Goal: Task Accomplishment & Management: Use online tool/utility

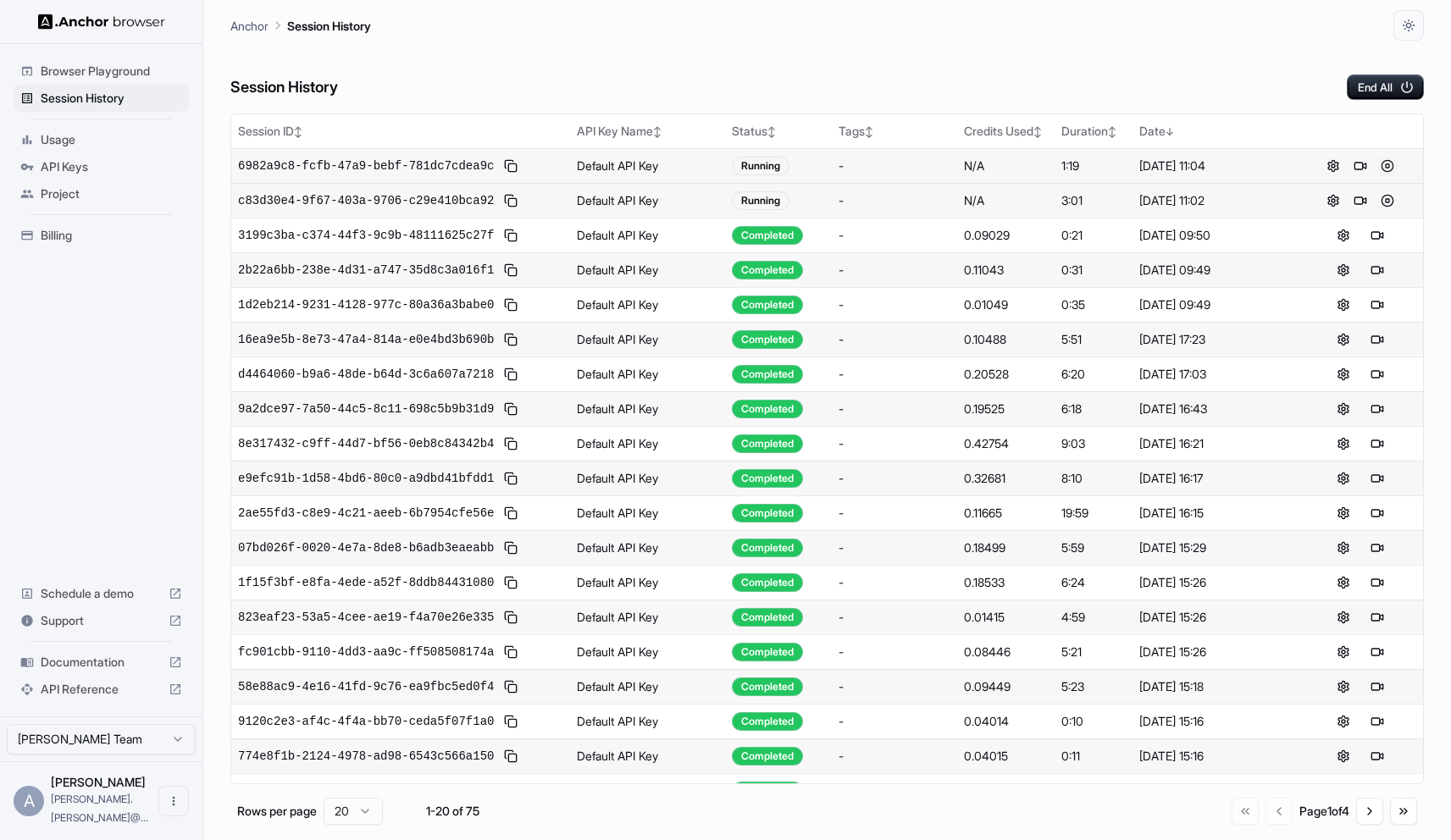
click at [1390, 165] on button at bounding box center [1387, 166] width 21 height 21
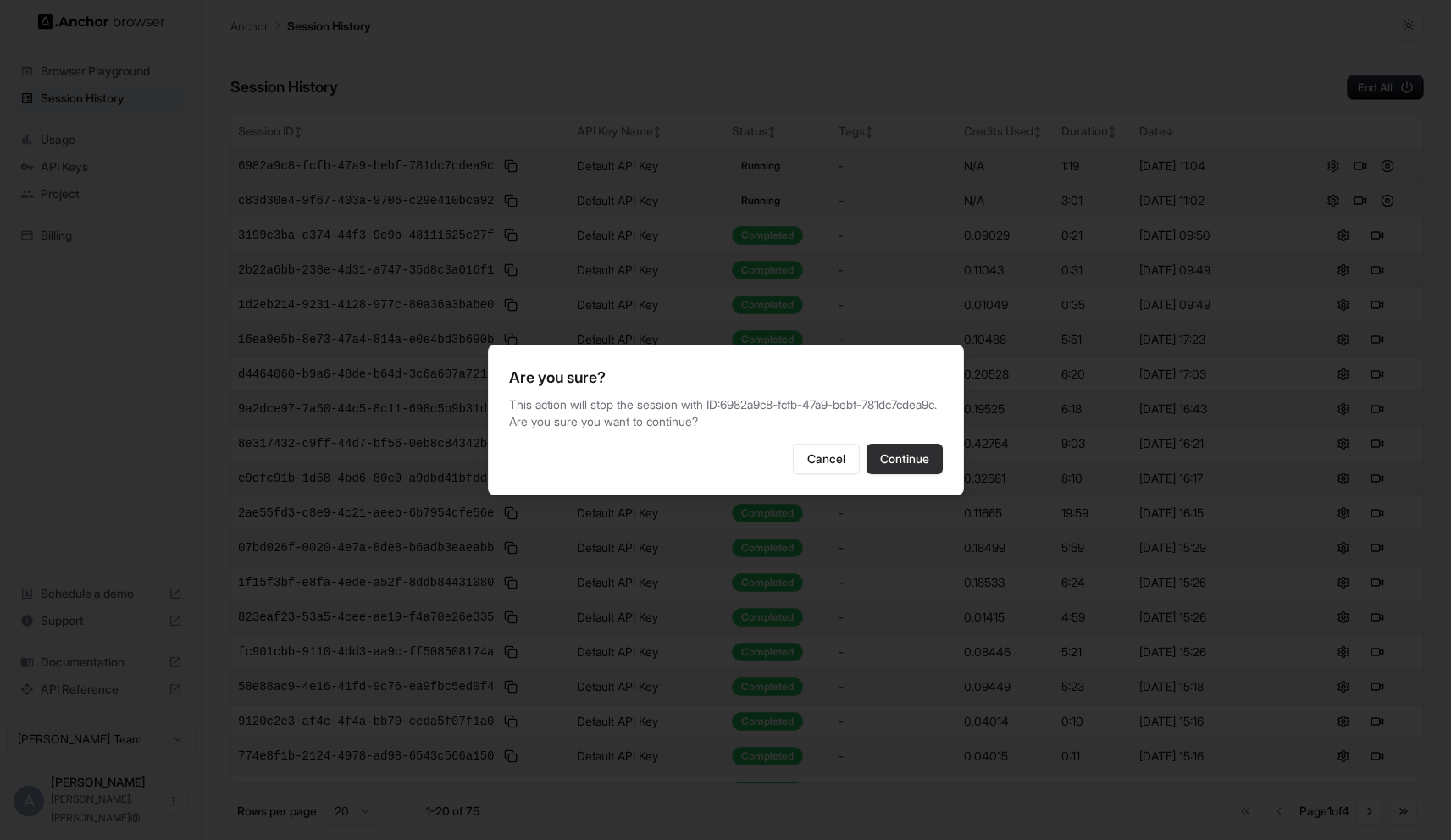
click at [917, 474] on button "Continue" at bounding box center [905, 459] width 76 height 30
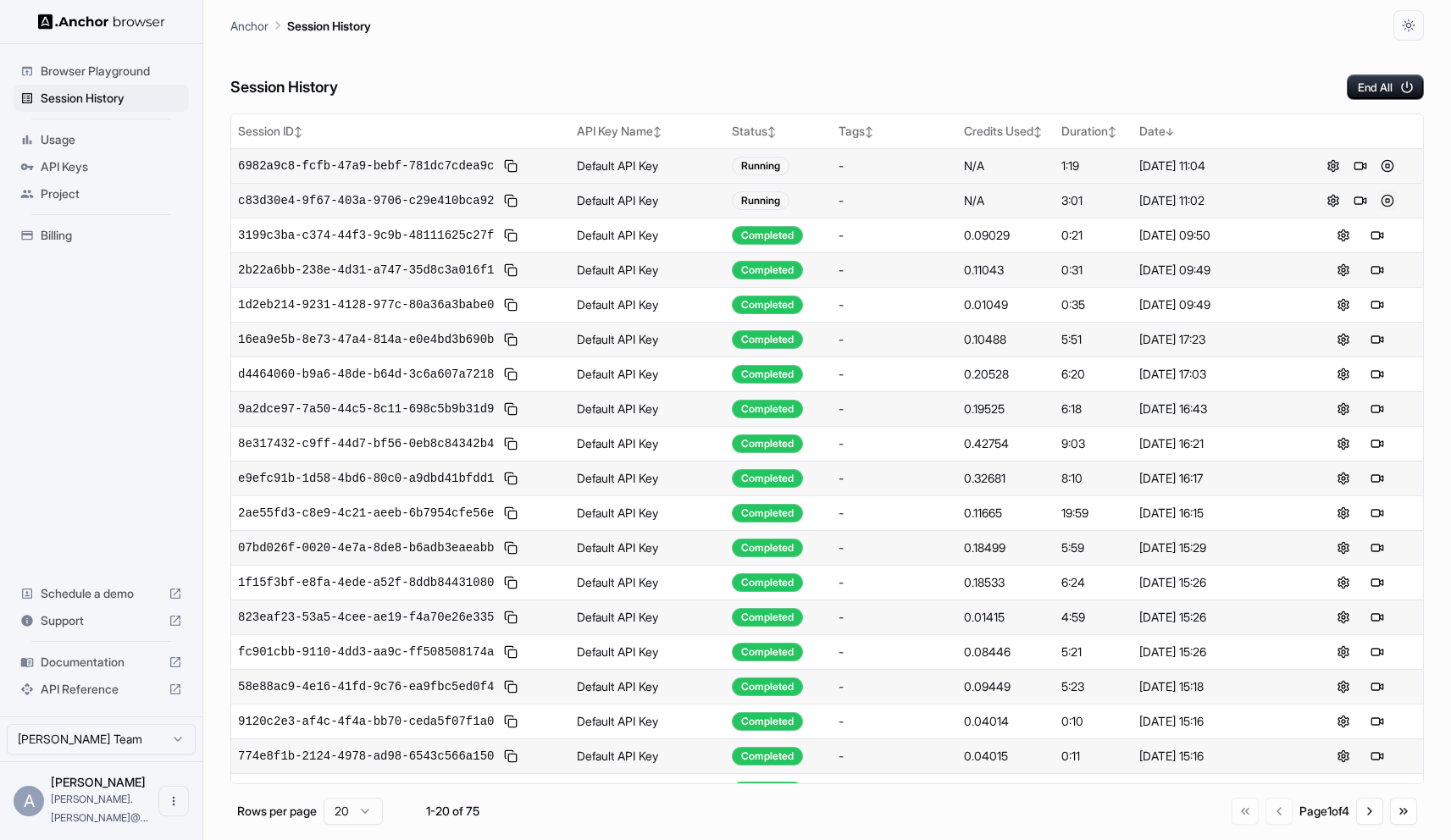
click at [1389, 201] on button at bounding box center [1387, 201] width 21 height 21
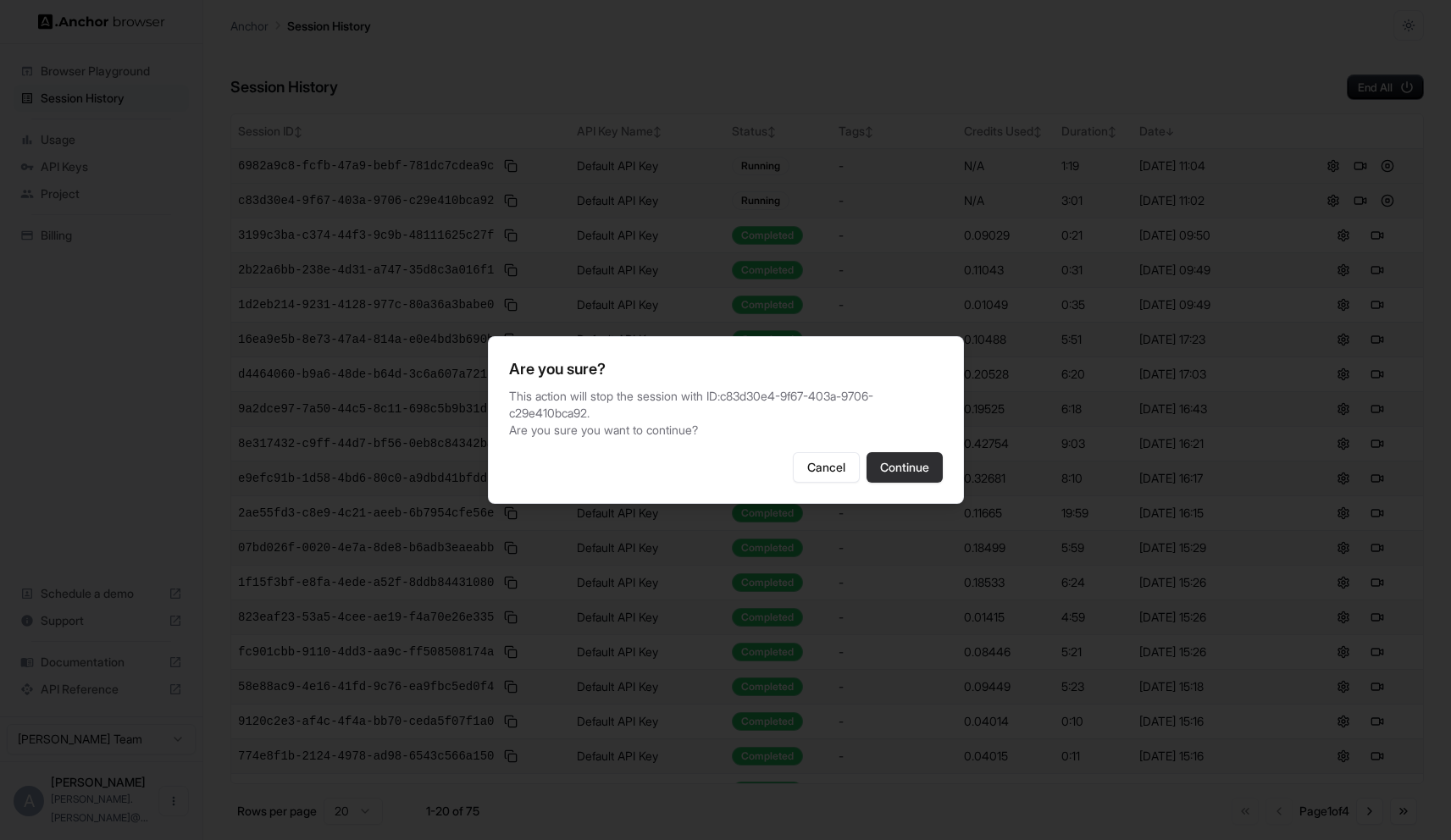
click at [912, 477] on button "Continue" at bounding box center [905, 467] width 76 height 30
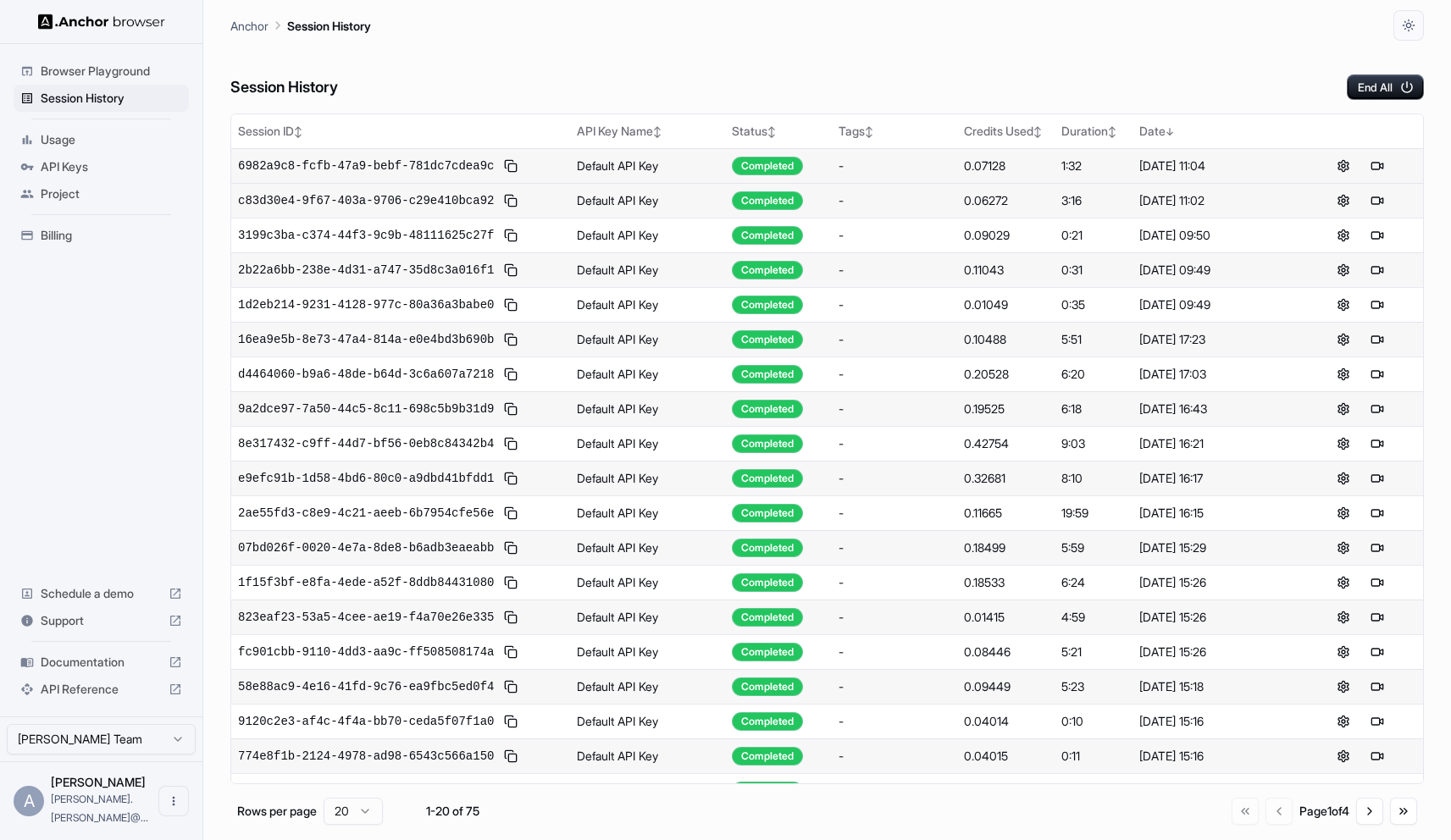
click at [363, 174] on div "6982a9c8-fcfb-47a9-bebf-781dc7cdea9c" at bounding box center [400, 166] width 325 height 21
click at [366, 162] on span "6982a9c8-fcfb-47a9-bebf-781dc7cdea9c" at bounding box center [366, 166] width 256 height 17
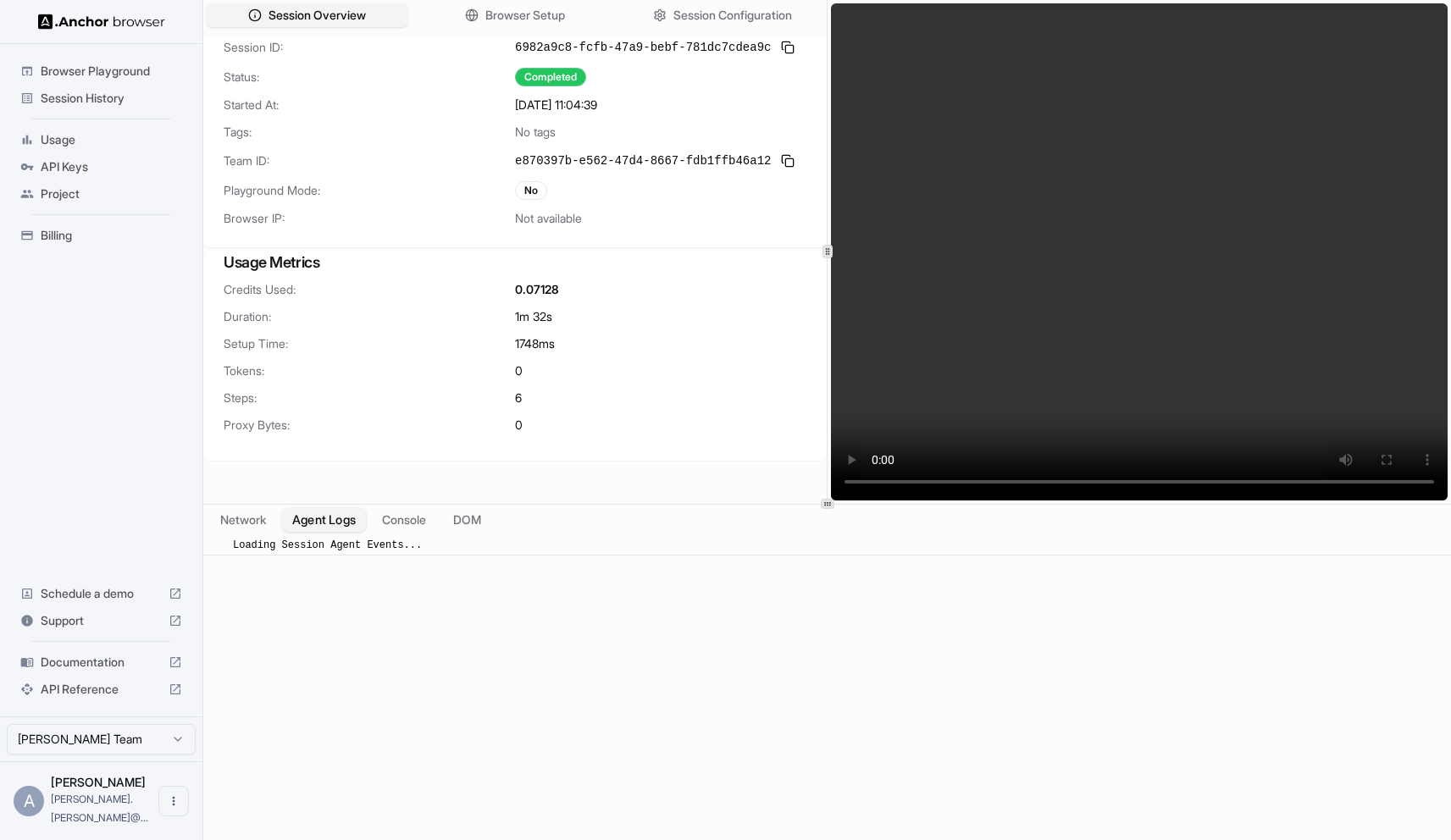
click at [341, 519] on button "Agent Logs" at bounding box center [324, 519] width 85 height 24
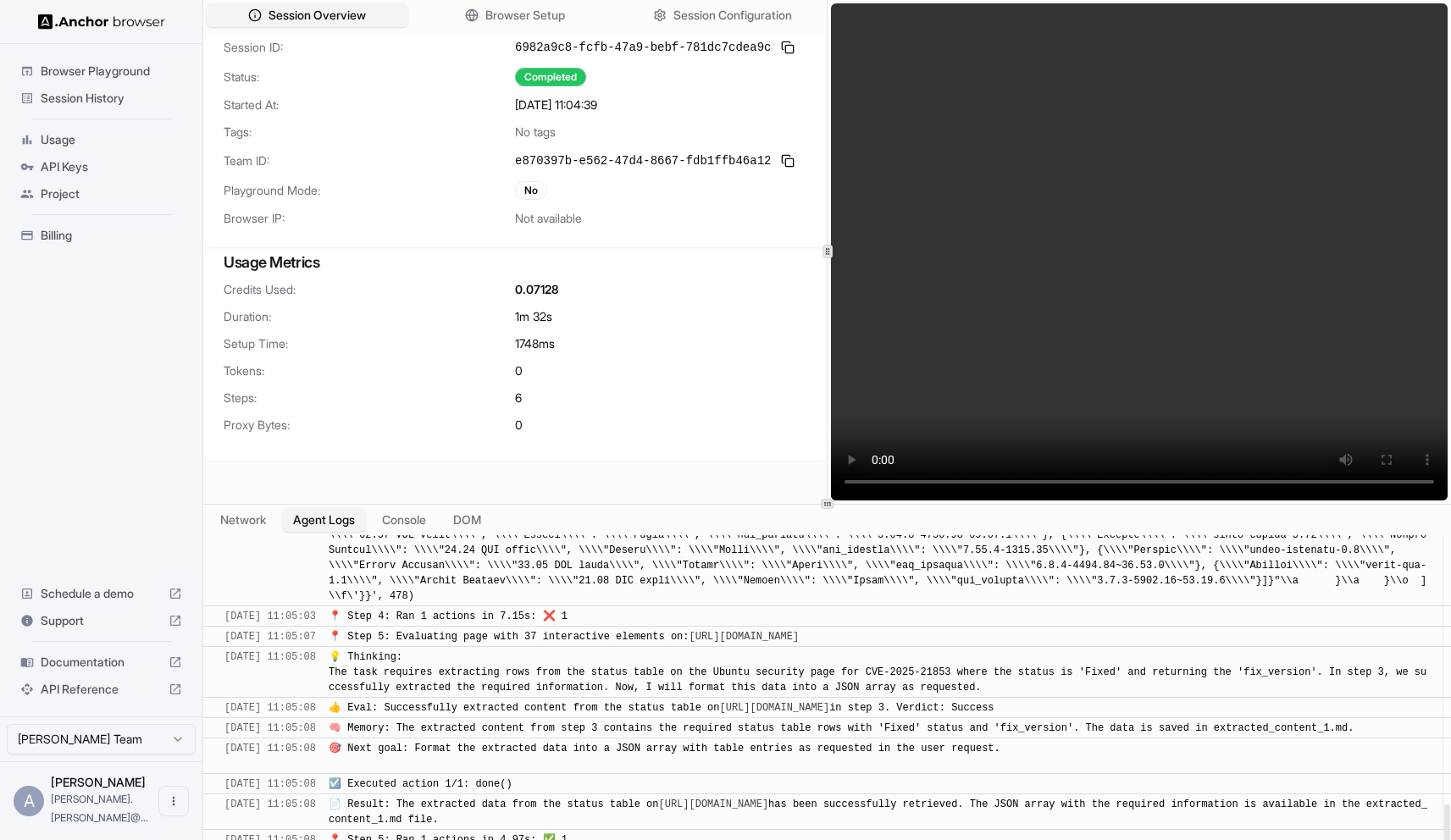
scroll to position [1382, 0]
click at [567, 823] on span "📄 Result: The extracted data from the status table on https://ubuntu.com/securi…" at bounding box center [878, 812] width 1099 height 27
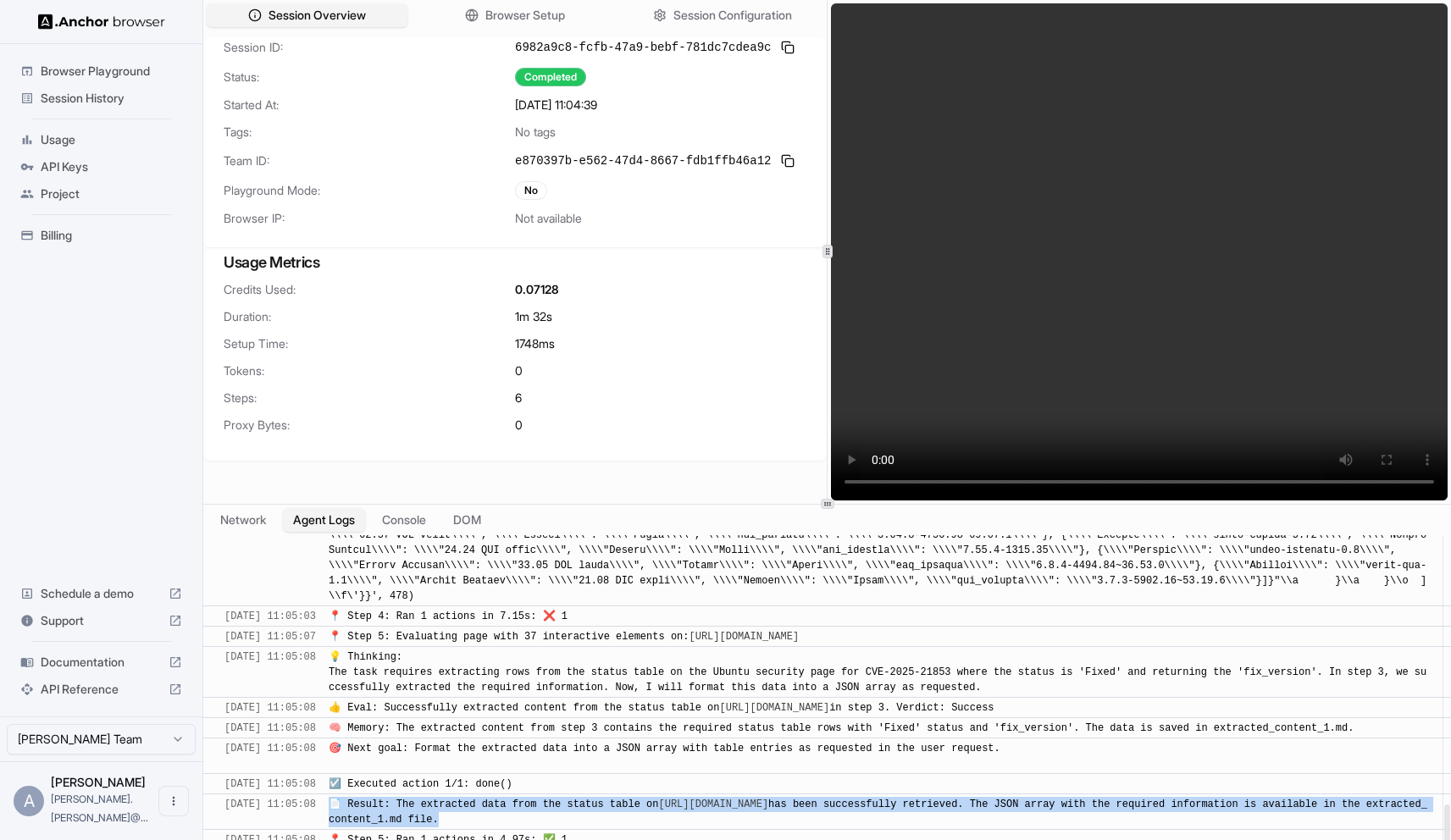
click at [567, 823] on span "📄 Result: The extracted data from the status table on https://ubuntu.com/securi…" at bounding box center [878, 812] width 1099 height 27
click at [574, 821] on span "📄 Result: The extracted data from the status table on https://ubuntu.com/securi…" at bounding box center [878, 812] width 1099 height 27
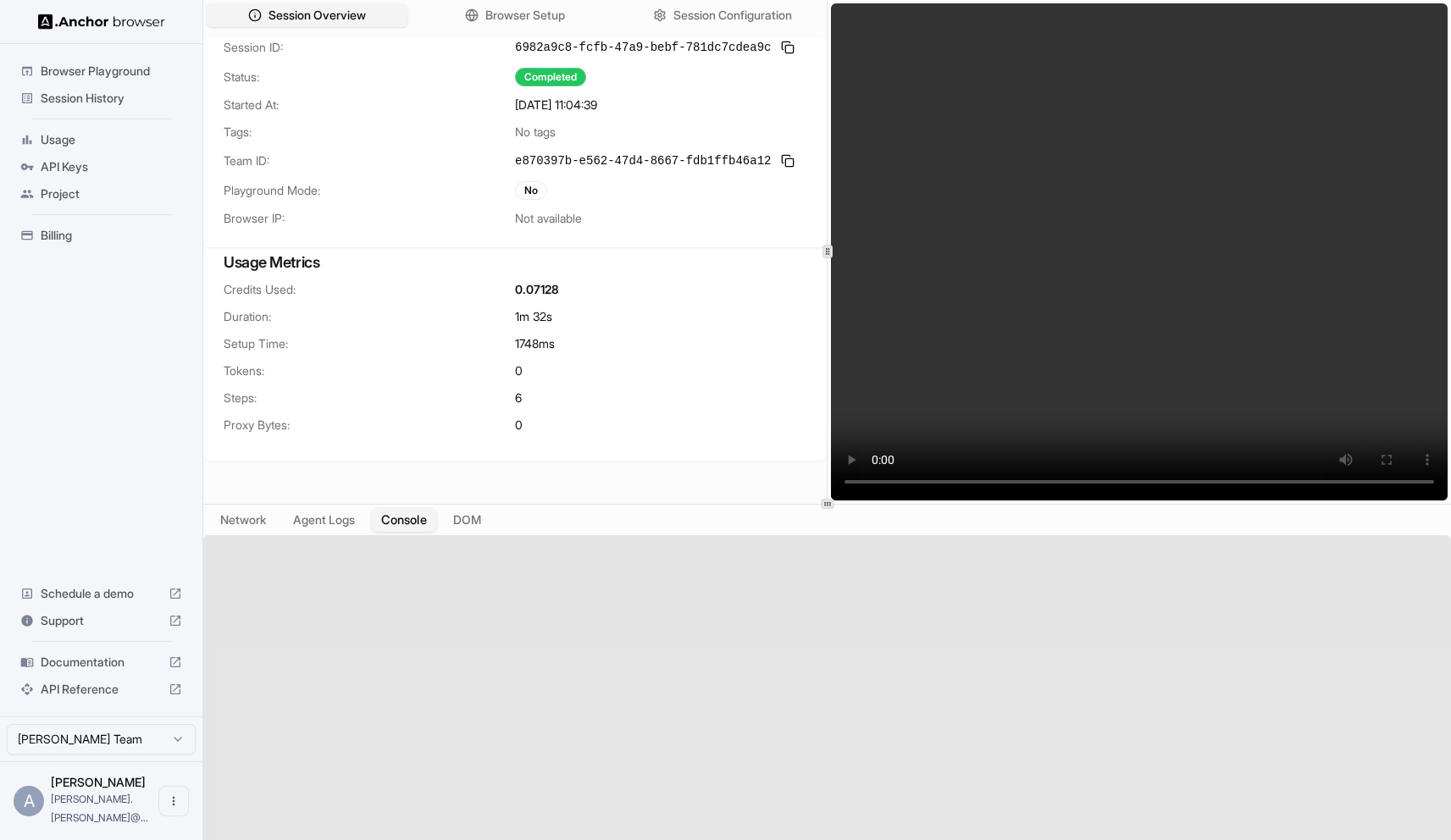
click at [415, 520] on button "Console" at bounding box center [404, 519] width 66 height 24
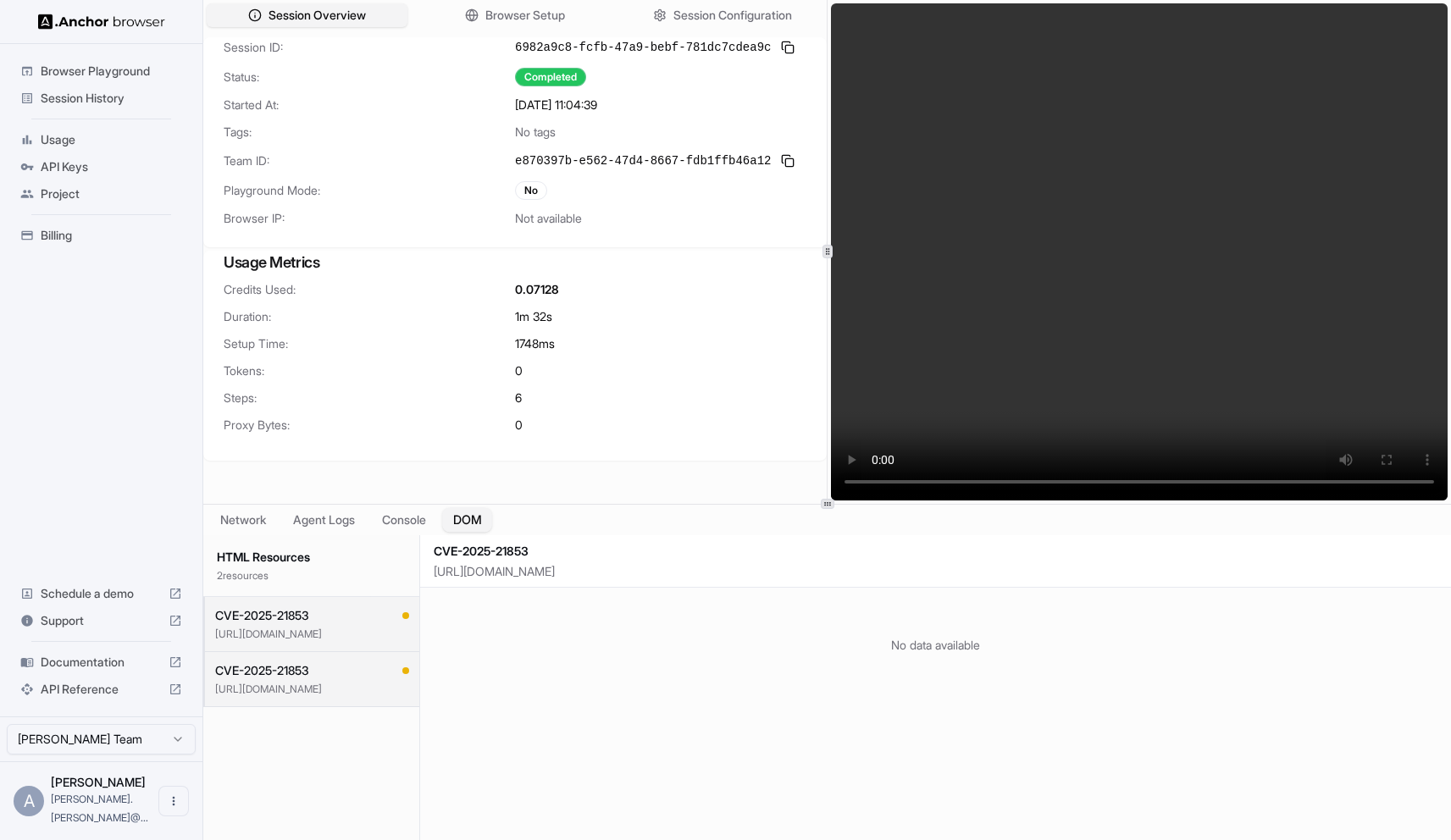
click at [472, 520] on button "DOM" at bounding box center [468, 519] width 50 height 24
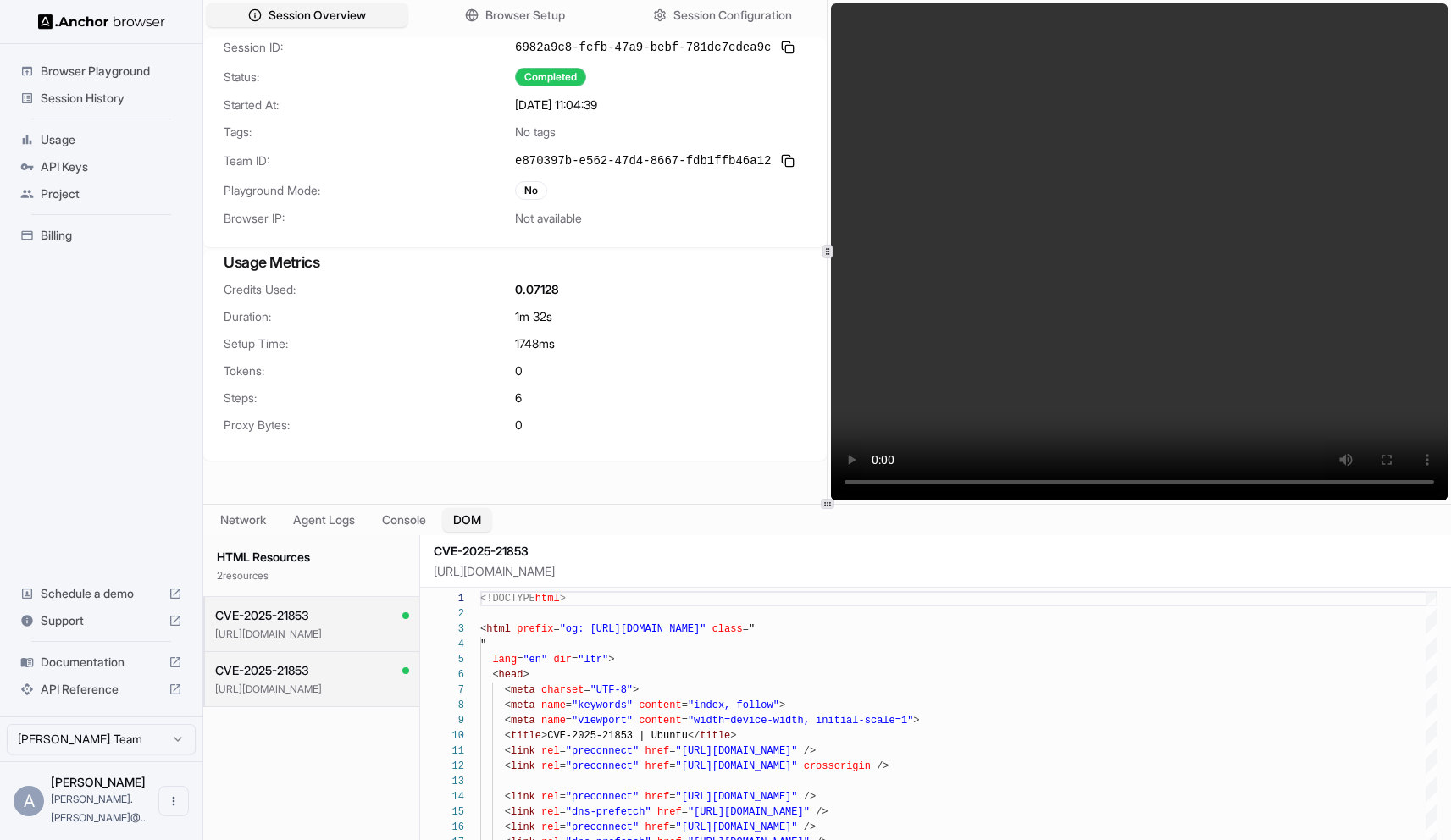
click at [140, 91] on span "Session History" at bounding box center [111, 98] width 142 height 17
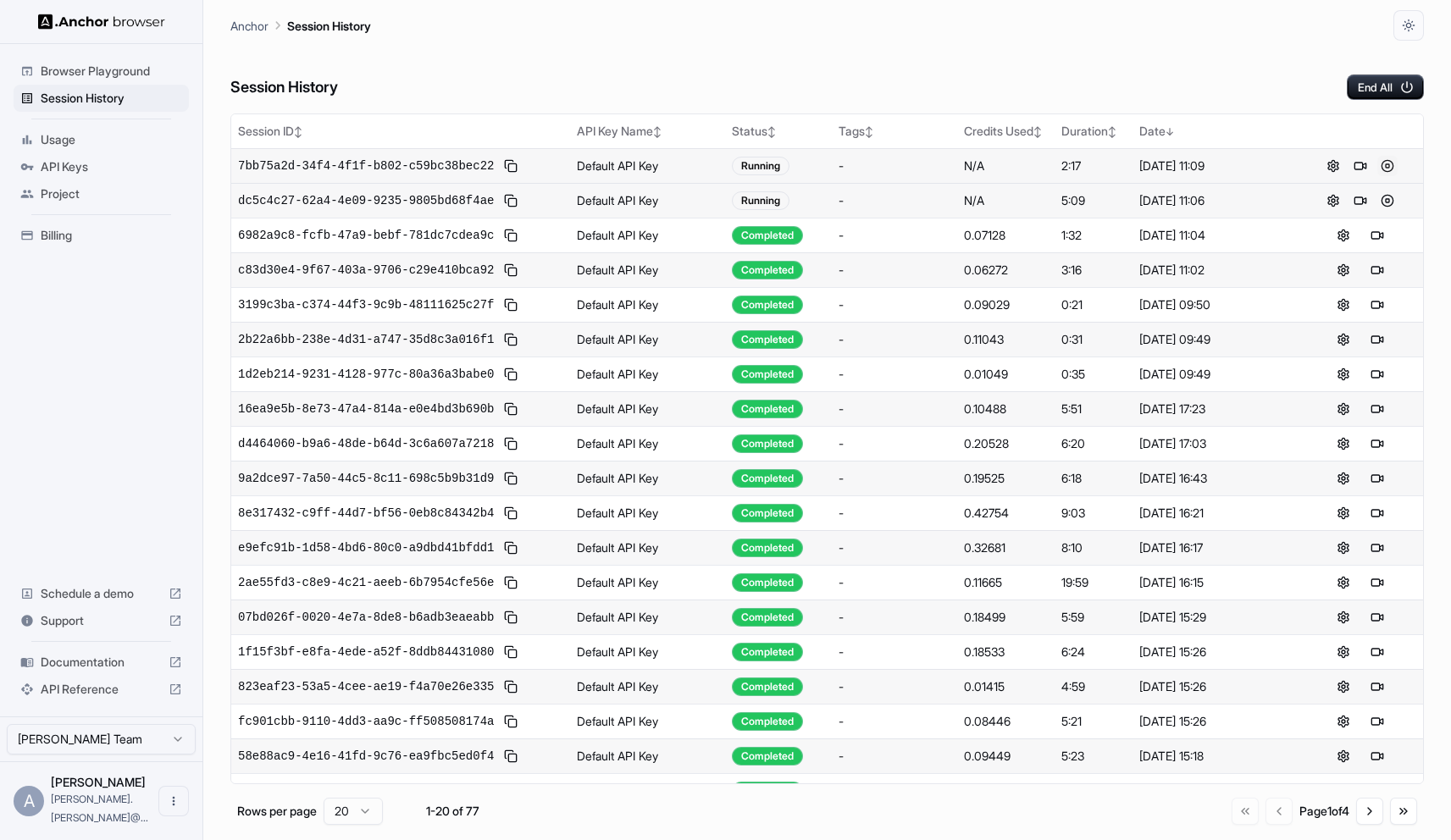
click at [1389, 161] on button at bounding box center [1387, 166] width 21 height 21
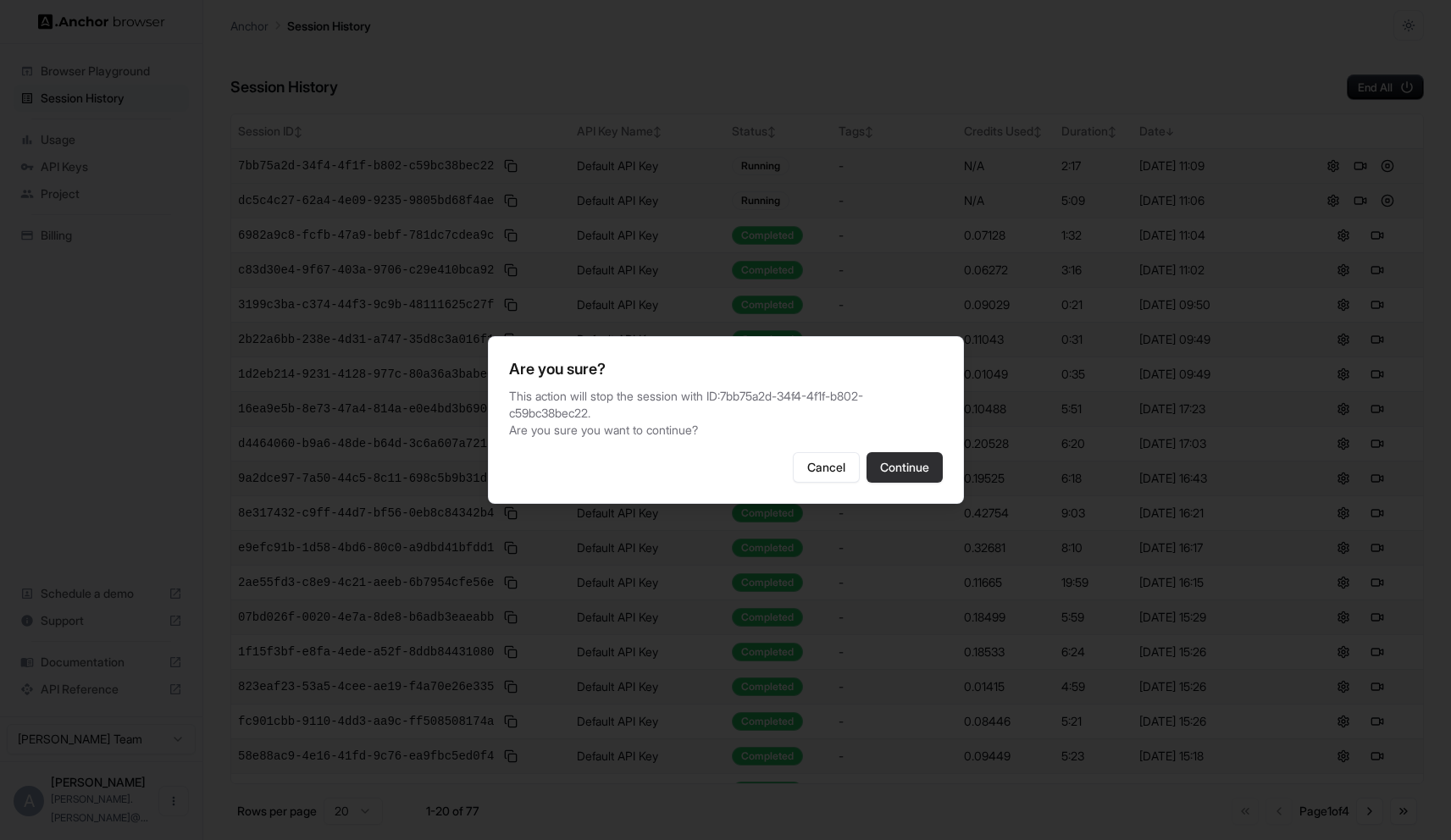
click at [915, 464] on button "Continue" at bounding box center [905, 467] width 76 height 30
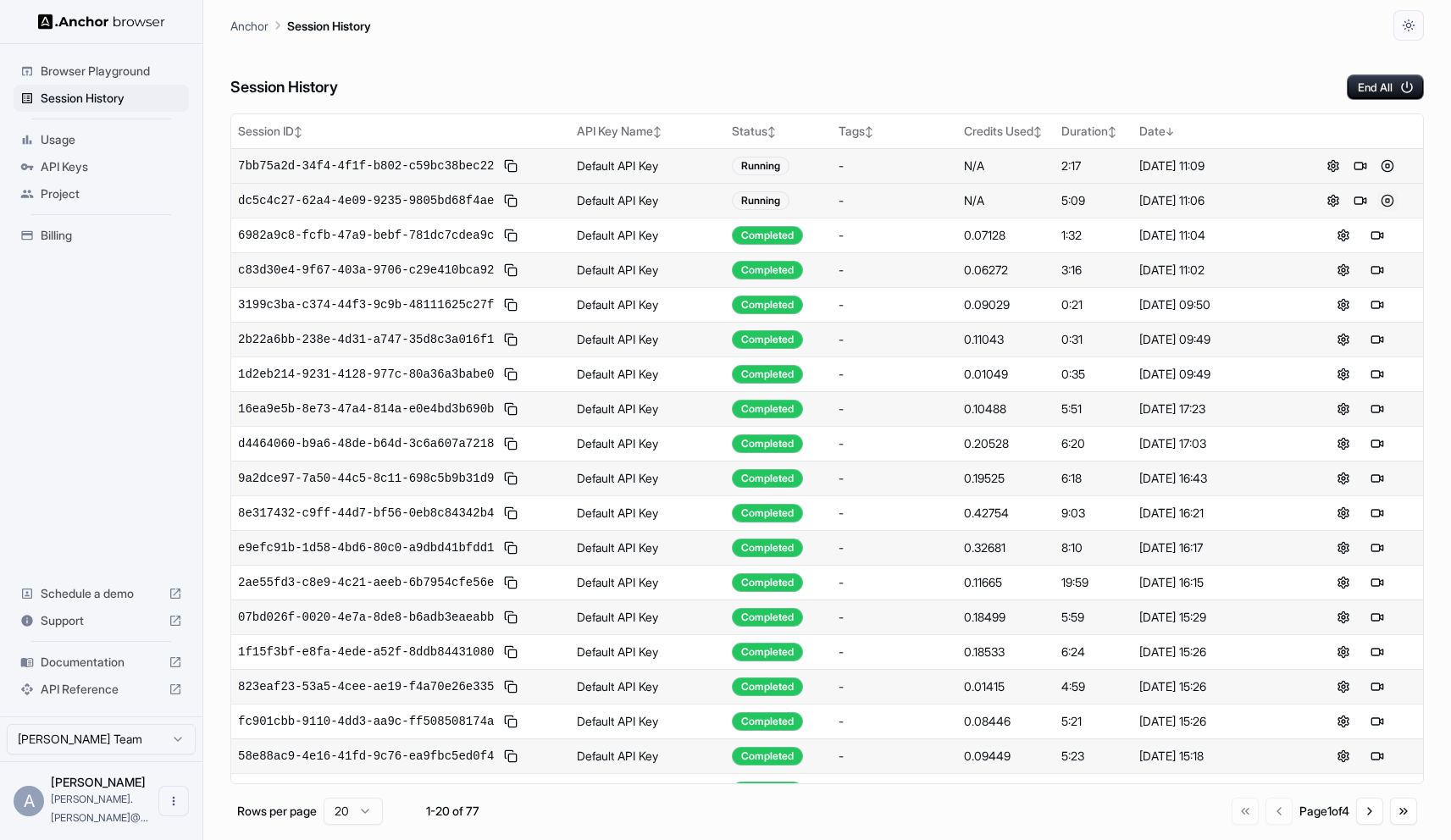
click at [1392, 199] on button at bounding box center [1387, 201] width 21 height 21
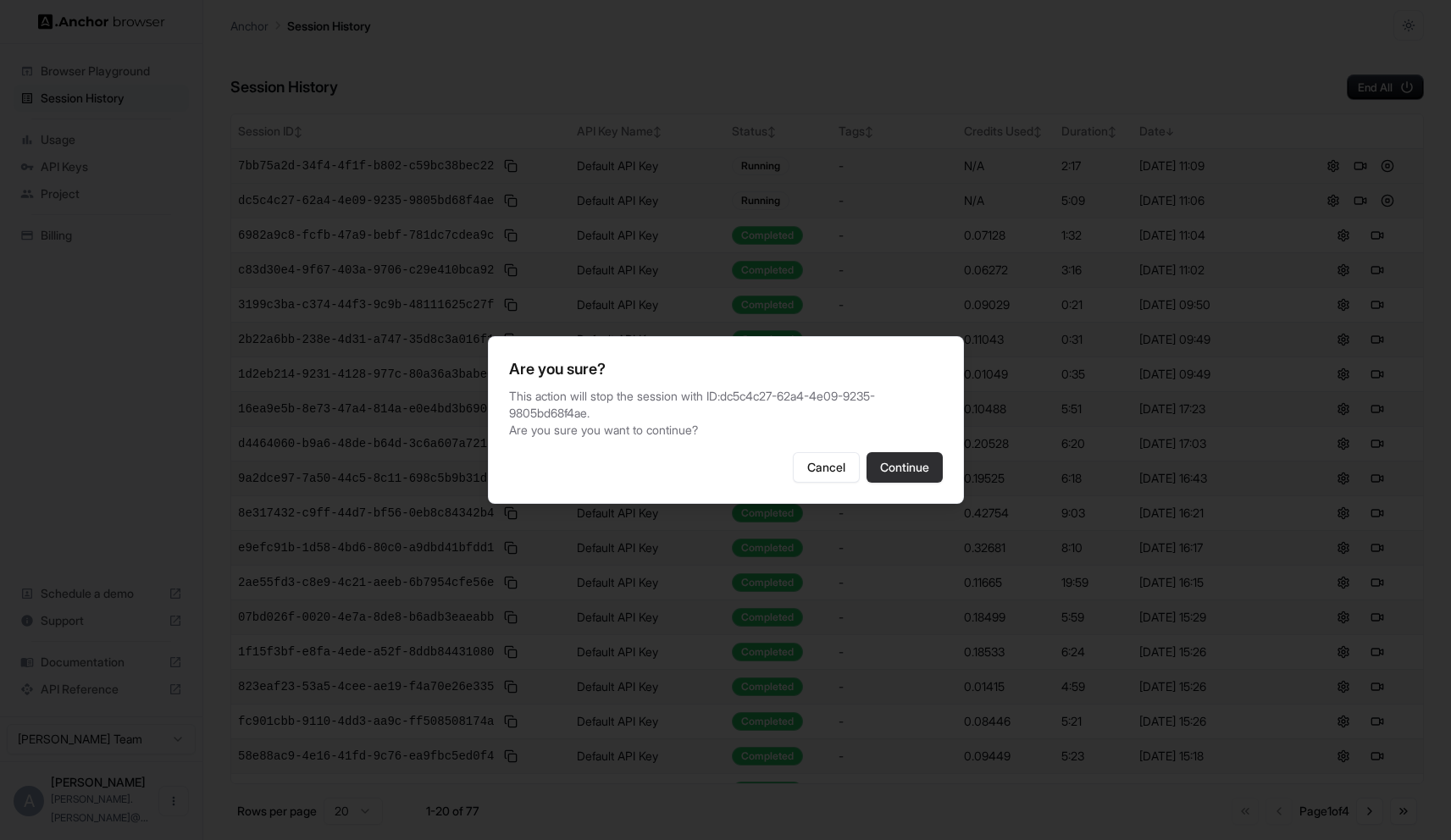
click at [918, 459] on button "Continue" at bounding box center [905, 467] width 76 height 30
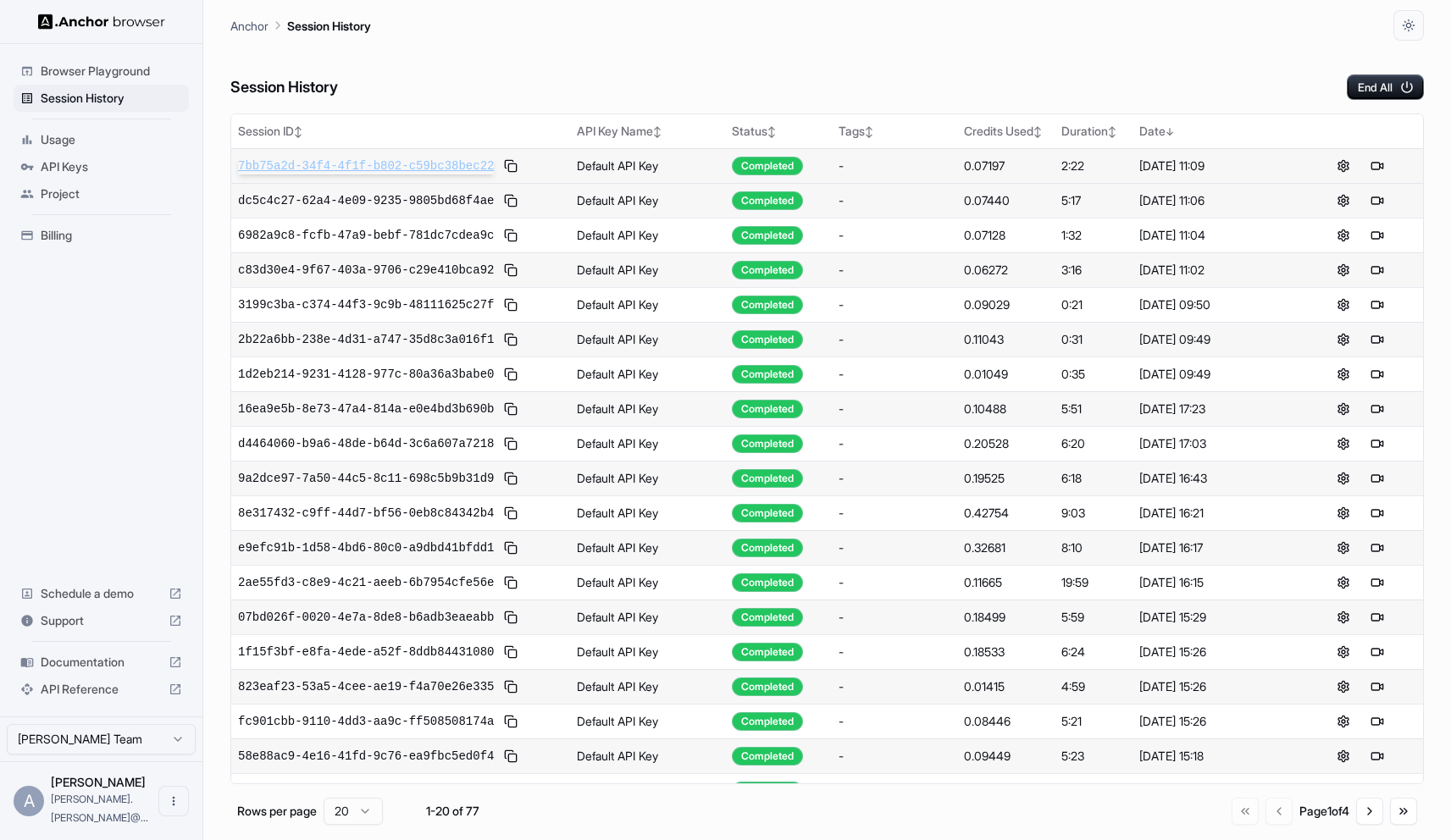
click at [420, 167] on span "7bb75a2d-34f4-4f1f-b802-c59bc38bec22" at bounding box center [366, 166] width 256 height 17
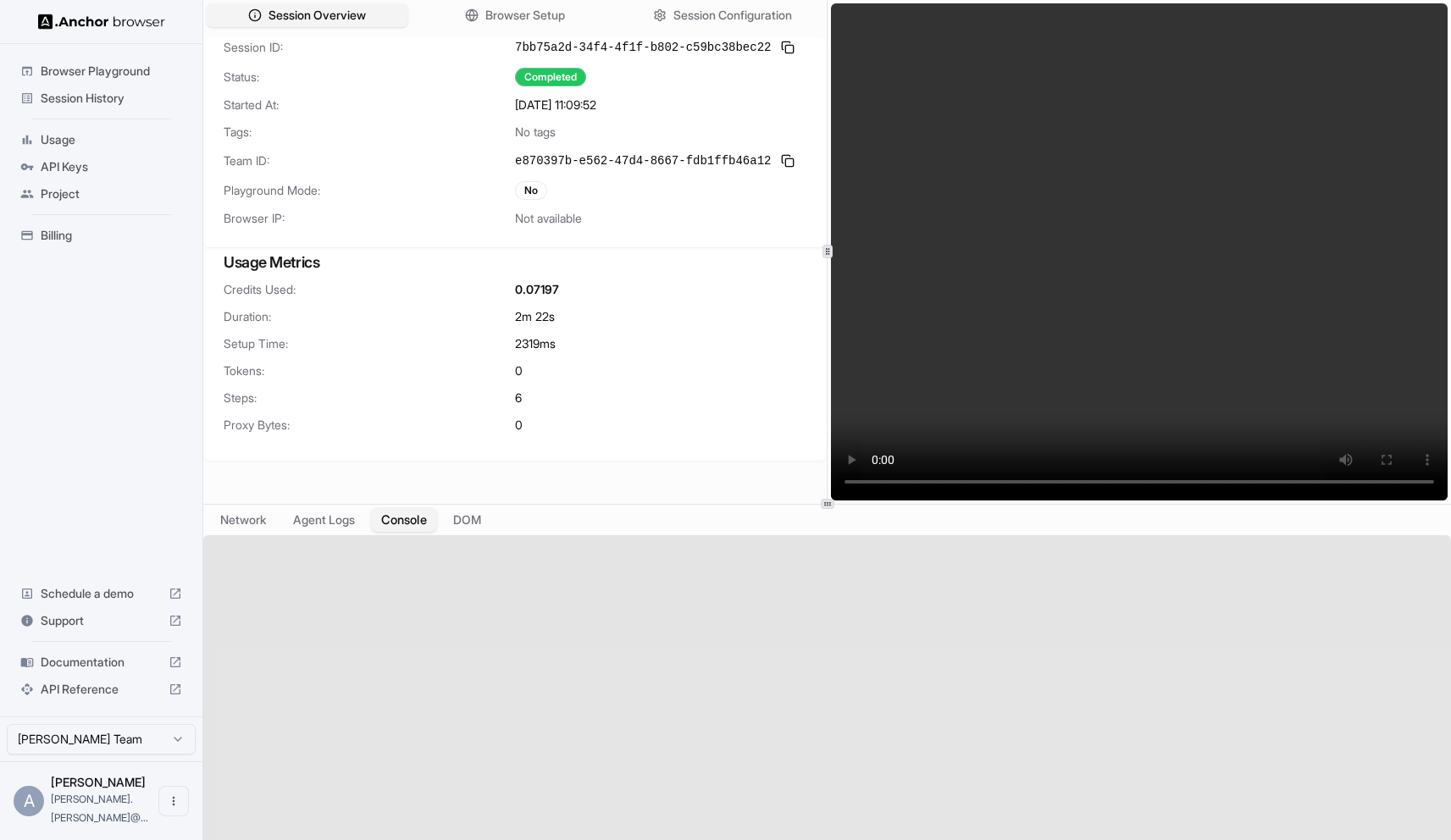
click at [402, 514] on button "Console" at bounding box center [404, 519] width 66 height 24
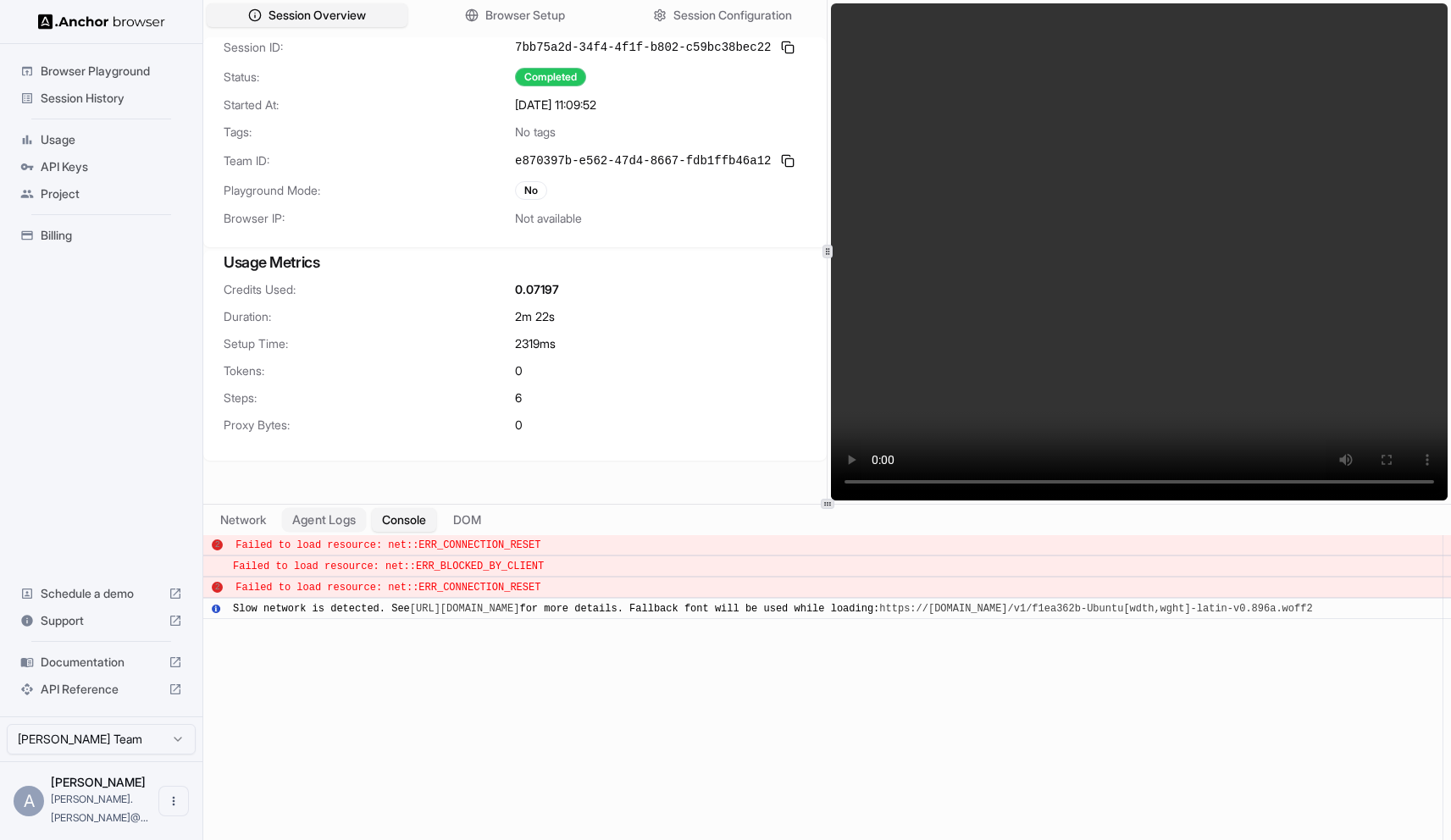
click at [313, 523] on button "Agent Logs" at bounding box center [324, 519] width 85 height 24
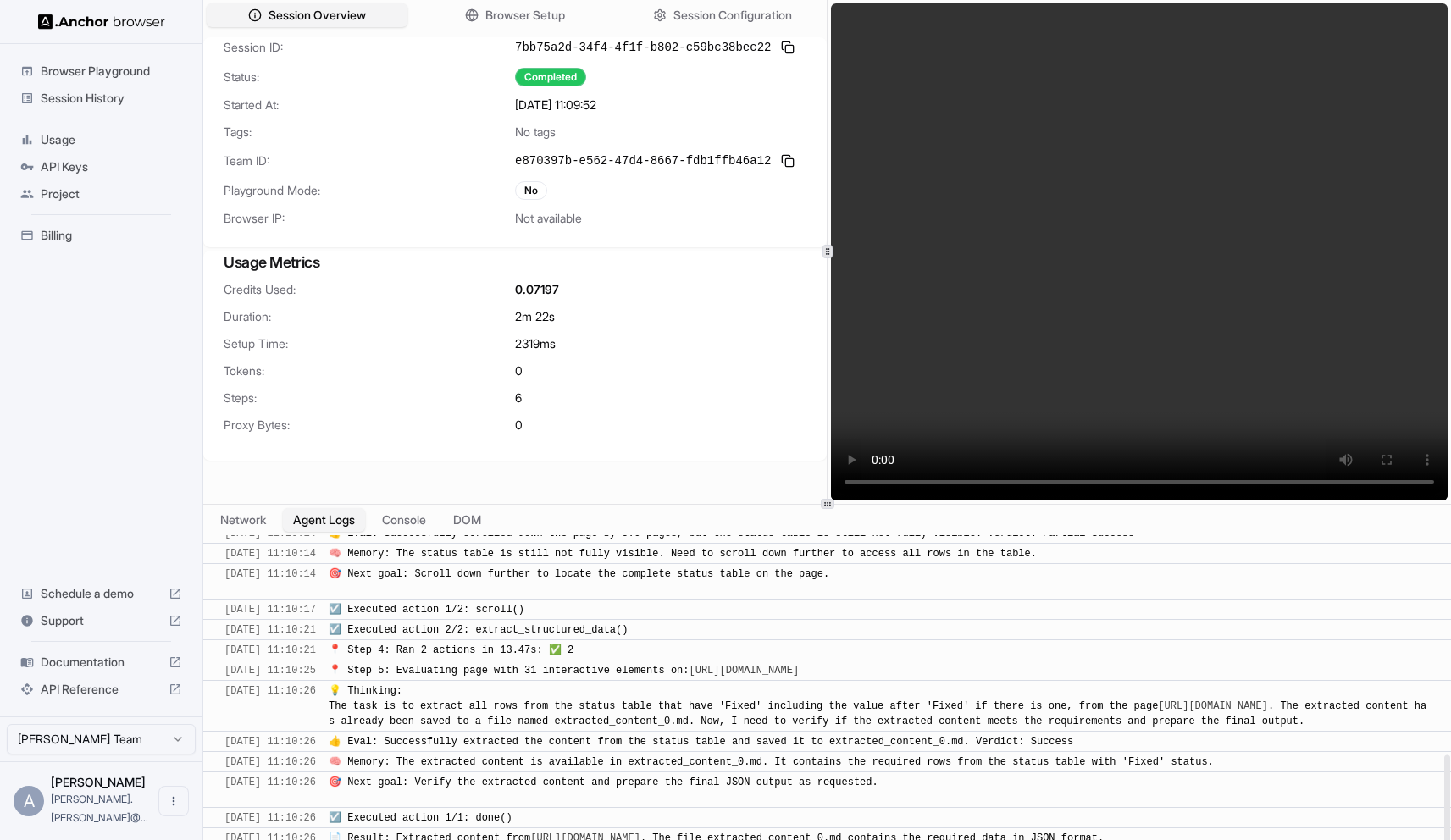
scroll to position [681, 0]
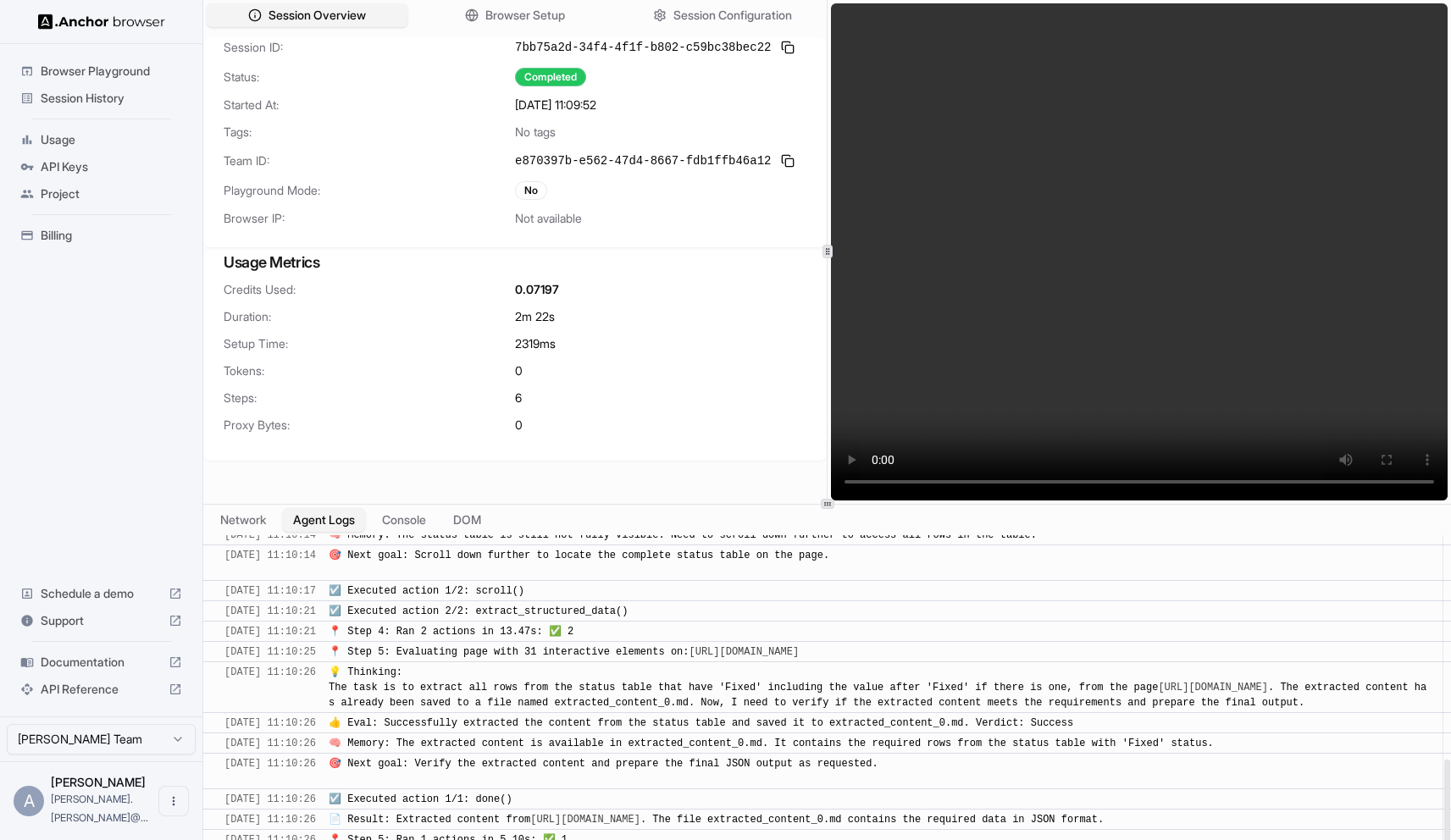
click at [651, 748] on span "🧠 Memory: The extracted content is available in extracted_content_0.md. It cont…" at bounding box center [771, 743] width 886 height 12
click at [593, 763] on span "🎯 Next goal: Verify the extracted content and prepare the final JSON output as …" at bounding box center [604, 772] width 550 height 27
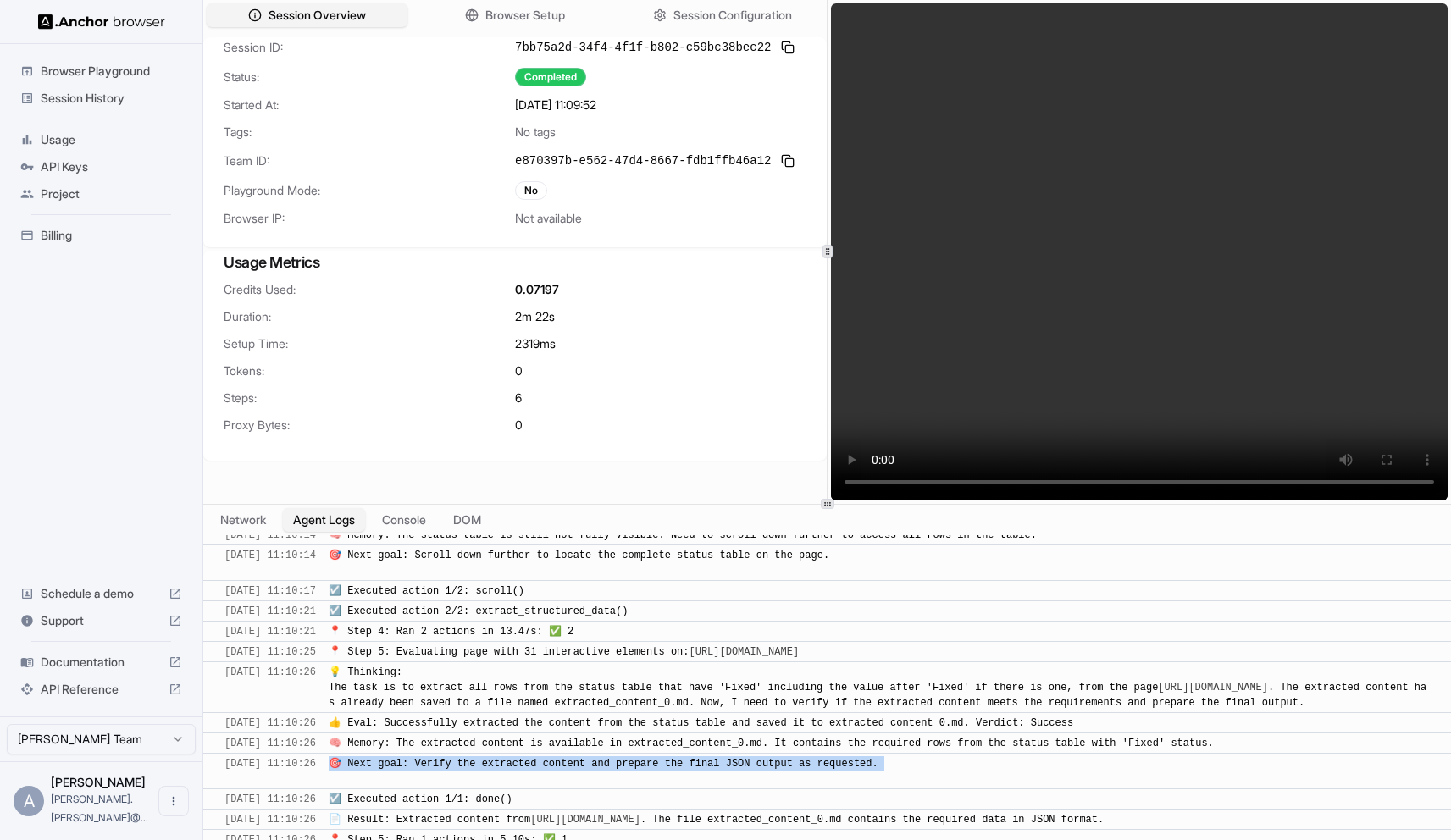
click at [91, 671] on span "Documentation" at bounding box center [100, 662] width 121 height 17
click at [109, 101] on span "Session History" at bounding box center [111, 98] width 142 height 17
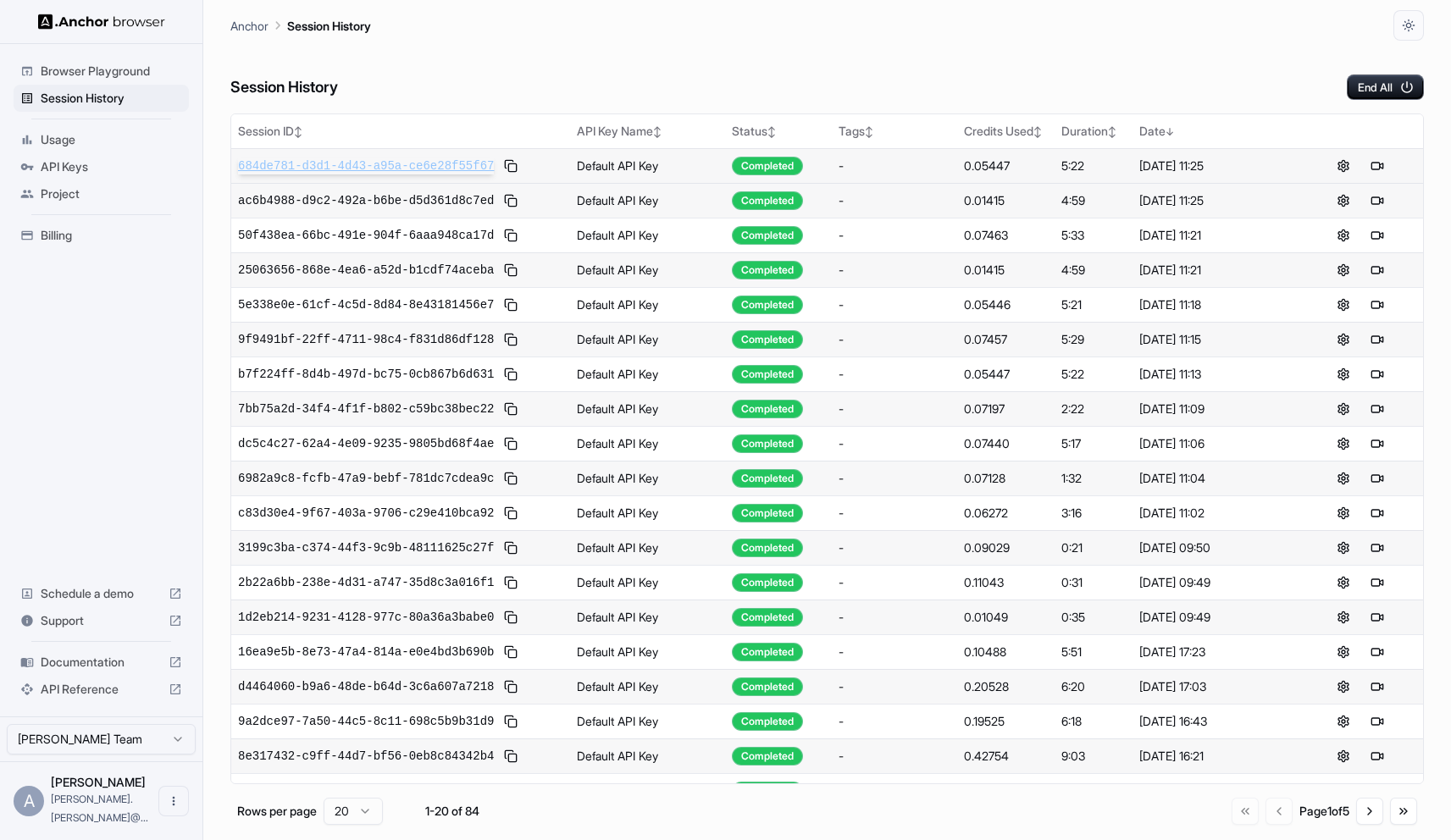
click at [444, 164] on span "684de781-d3d1-4d43-a95a-ce6e28f55f67" at bounding box center [366, 166] width 256 height 17
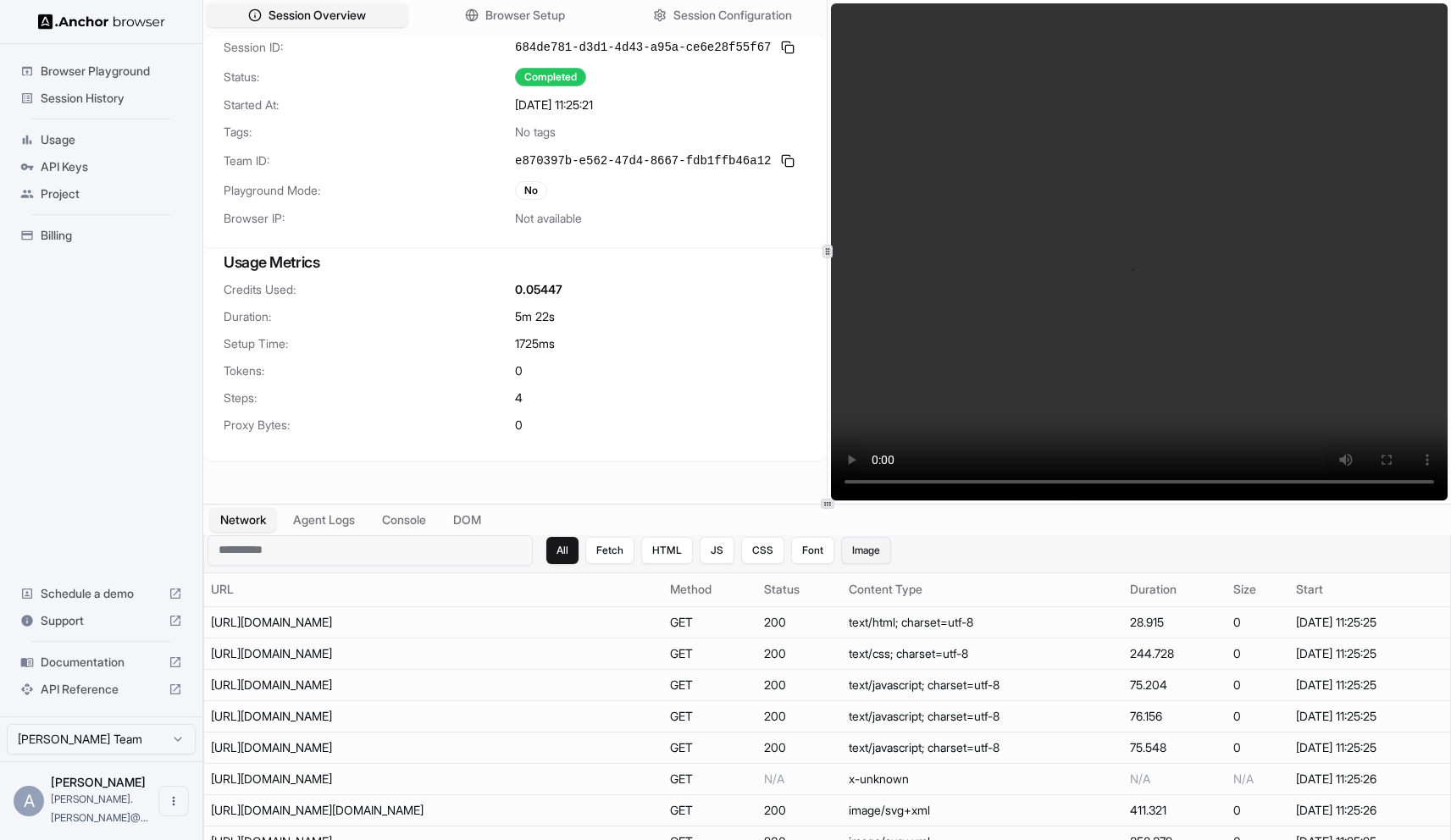
click at [856, 559] on button "Image" at bounding box center [866, 551] width 50 height 27
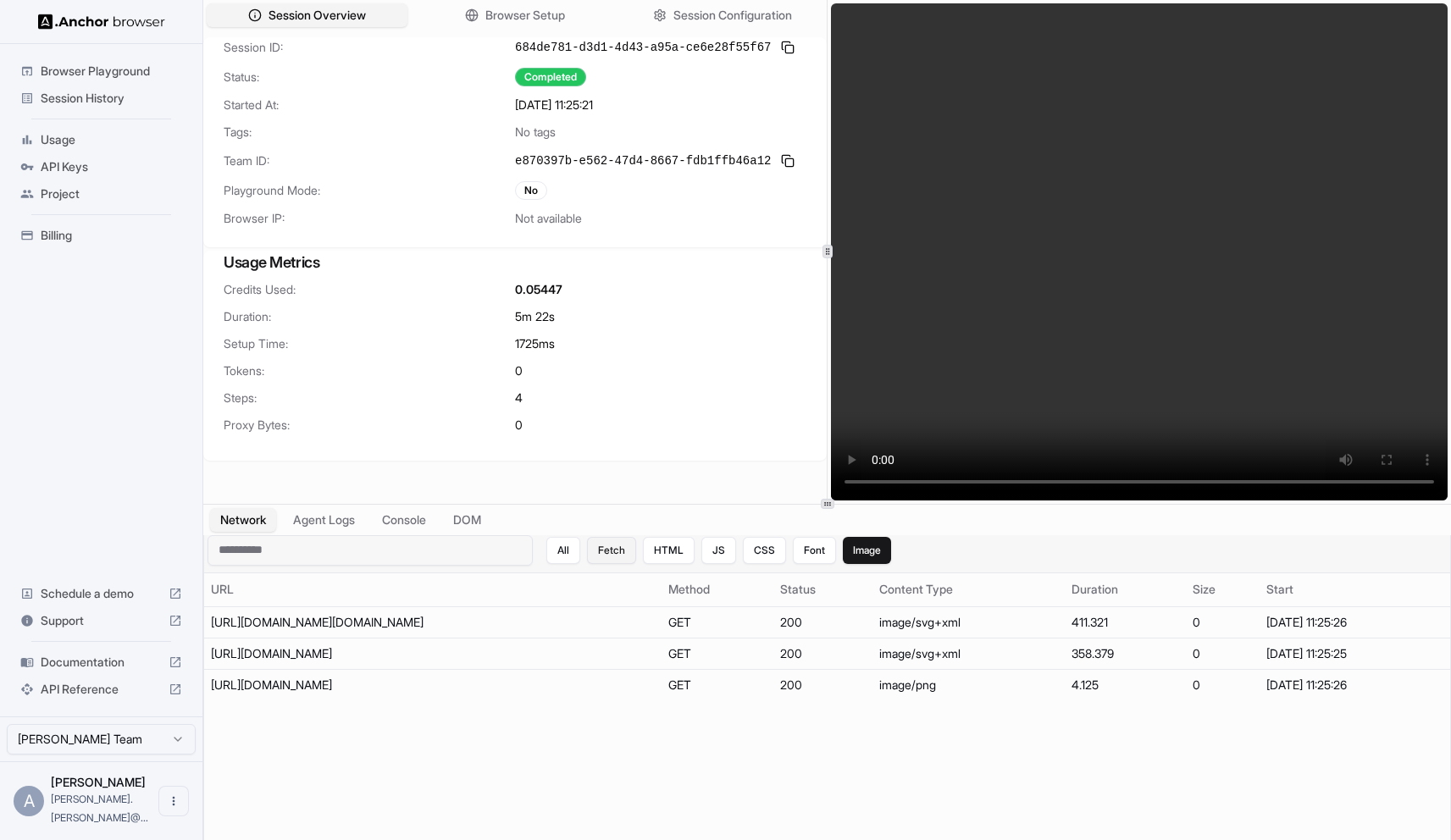
click at [608, 556] on button "Fetch" at bounding box center [612, 551] width 49 height 27
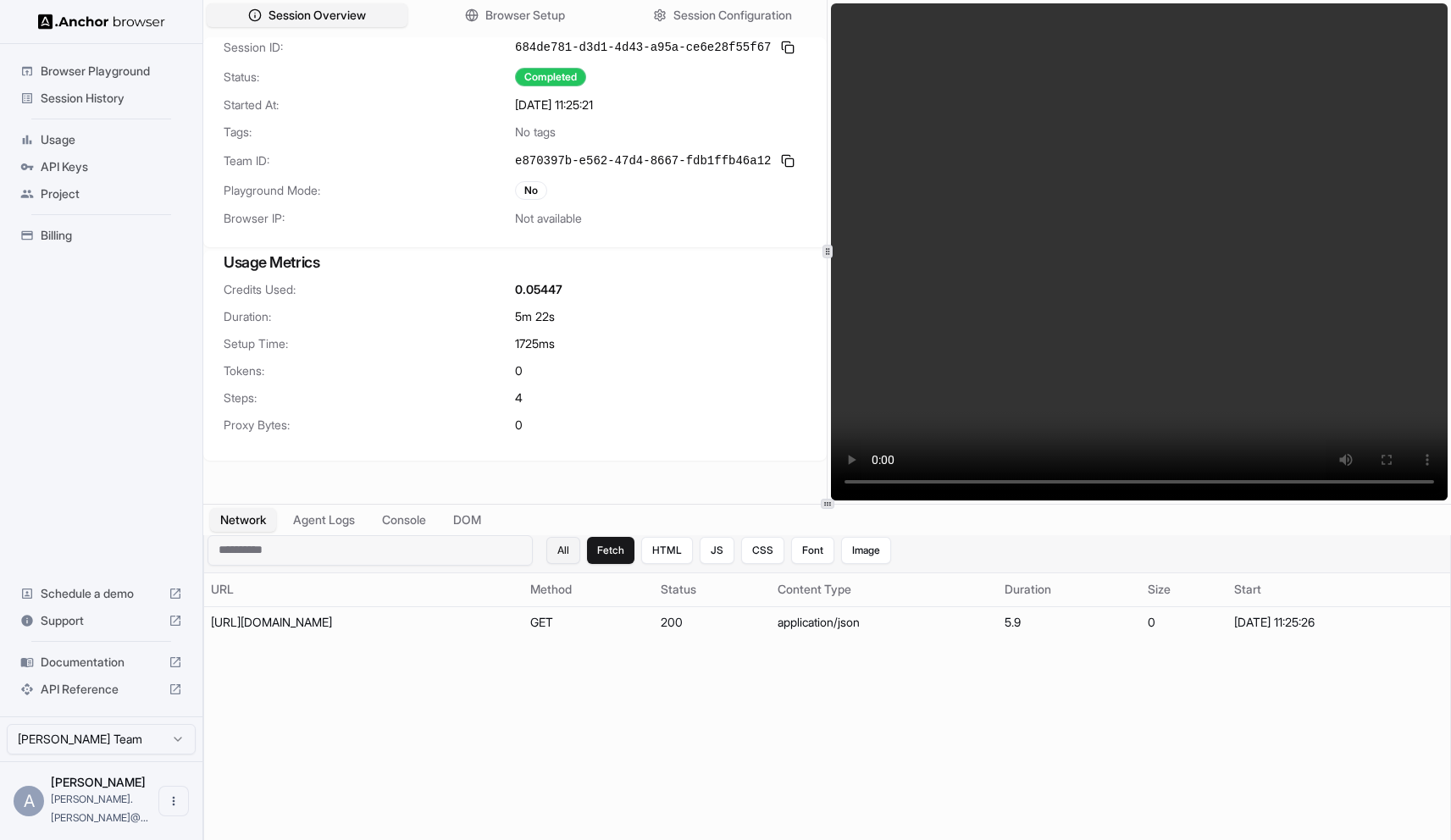
click at [564, 553] on button "All" at bounding box center [563, 551] width 34 height 27
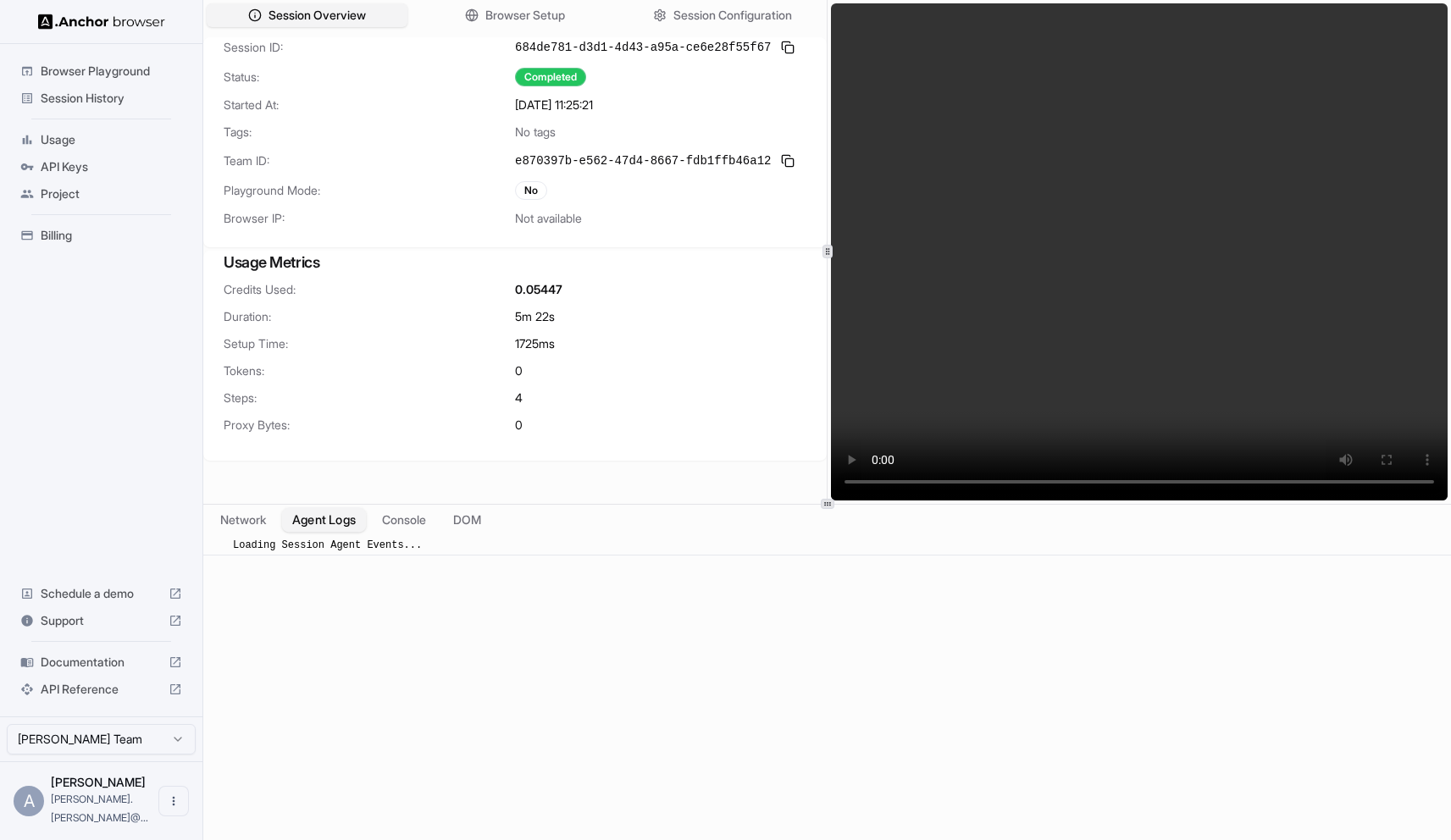
click at [349, 518] on button "Agent Logs" at bounding box center [324, 519] width 85 height 24
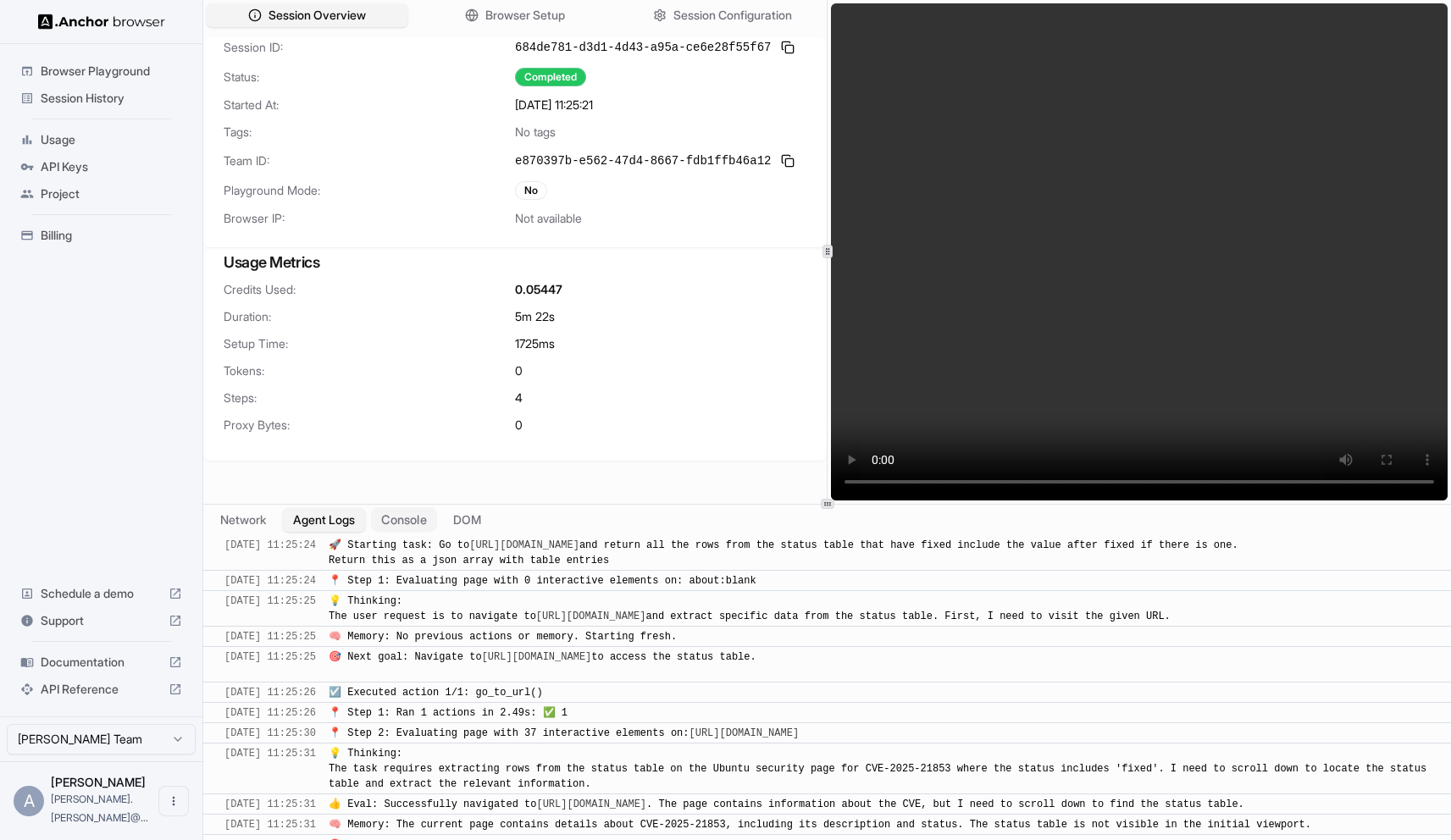
click at [405, 515] on button "Console" at bounding box center [404, 519] width 66 height 24
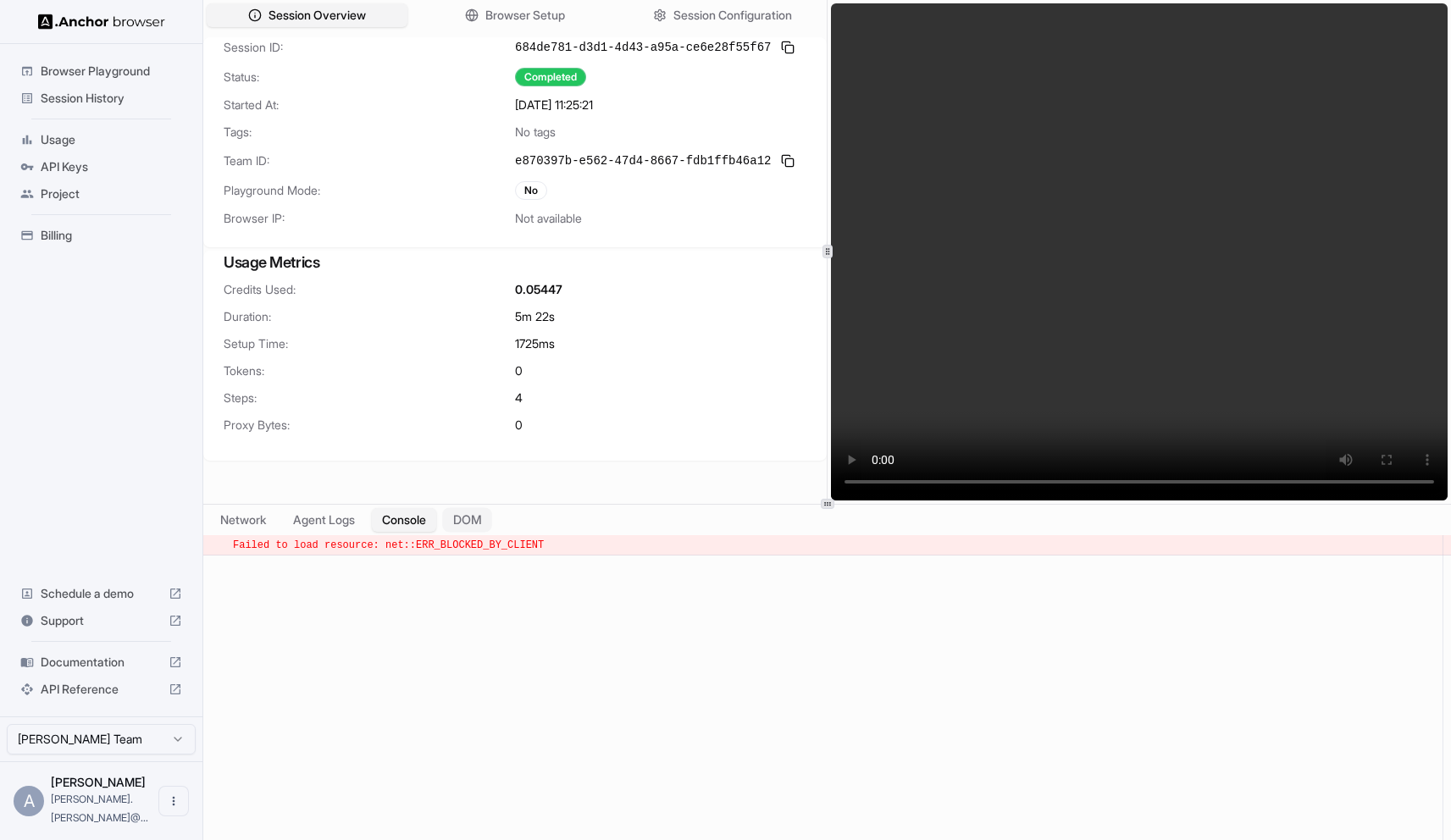
click at [470, 512] on button "DOM" at bounding box center [468, 519] width 50 height 24
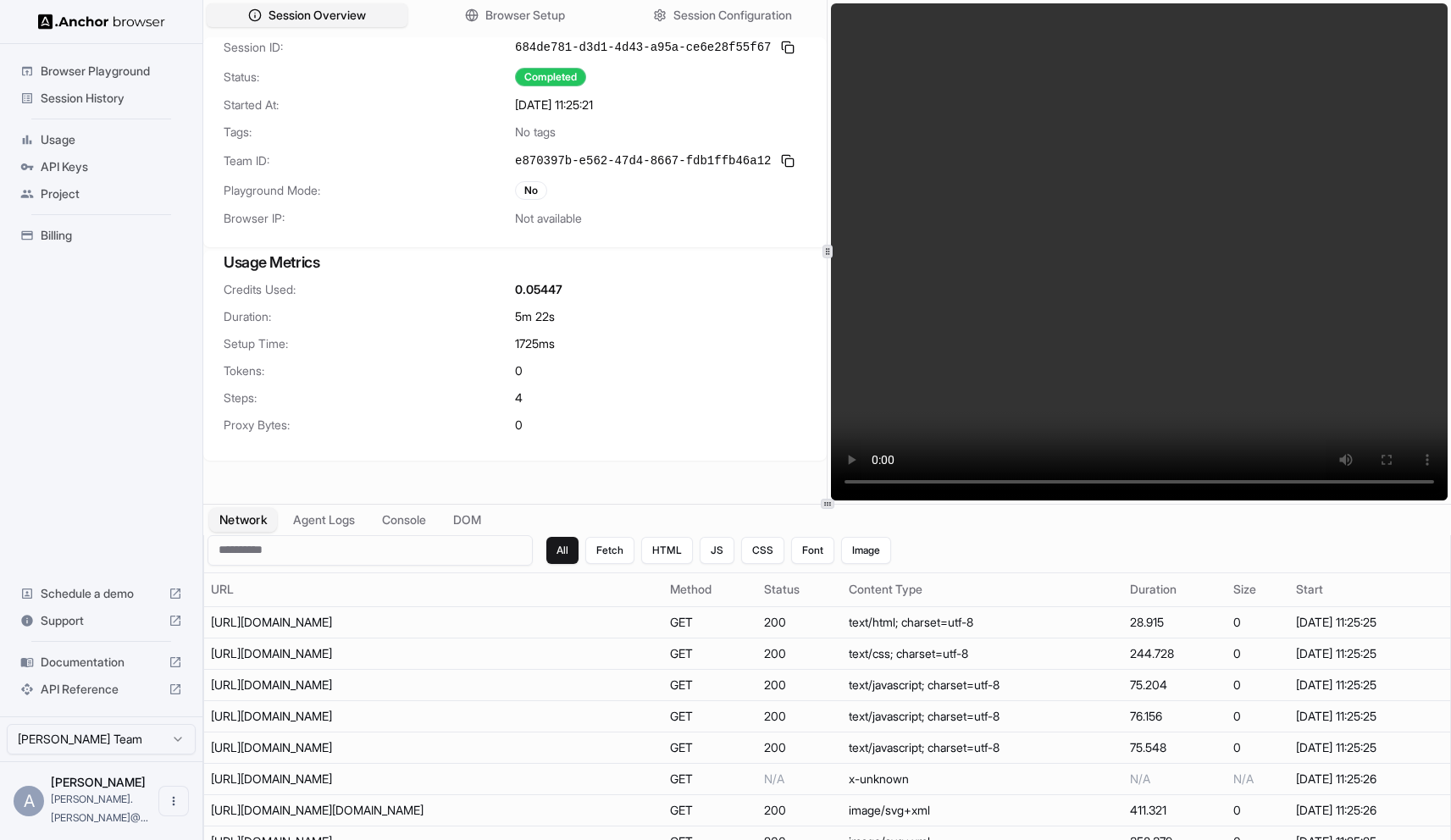
click at [247, 511] on button "Network" at bounding box center [244, 519] width 68 height 24
click at [107, 102] on span "Session History" at bounding box center [111, 98] width 142 height 17
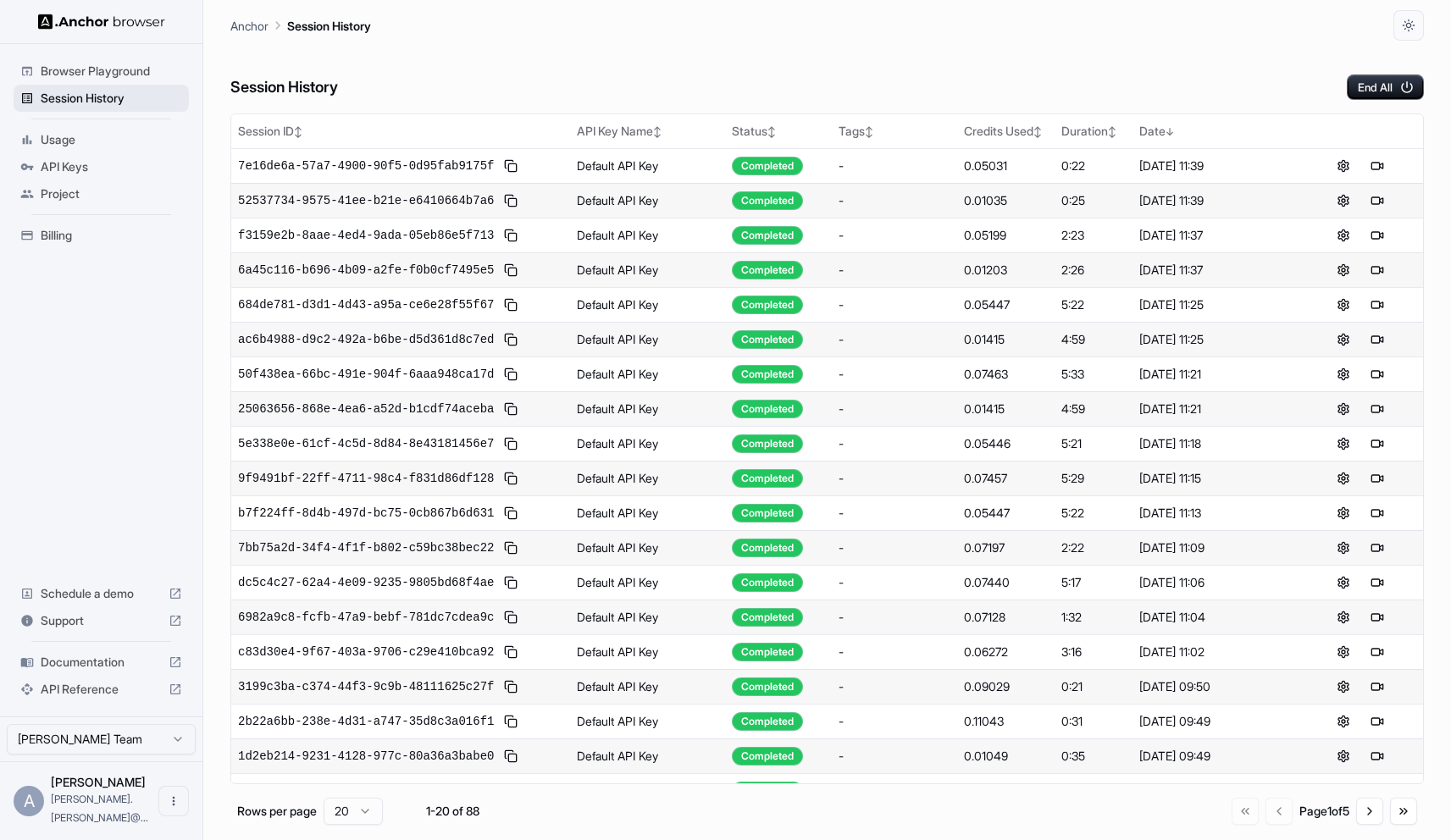
click at [116, 93] on span "Session History" at bounding box center [111, 98] width 142 height 17
